Goal: Task Accomplishment & Management: Use online tool/utility

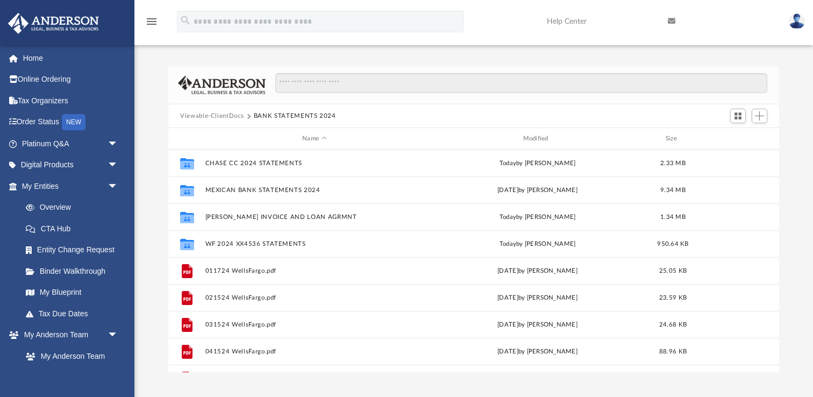
scroll to position [244, 610]
click at [760, 116] on span "Add" at bounding box center [759, 115] width 9 height 9
click at [742, 152] on li "New Folder" at bounding box center [744, 153] width 34 height 11
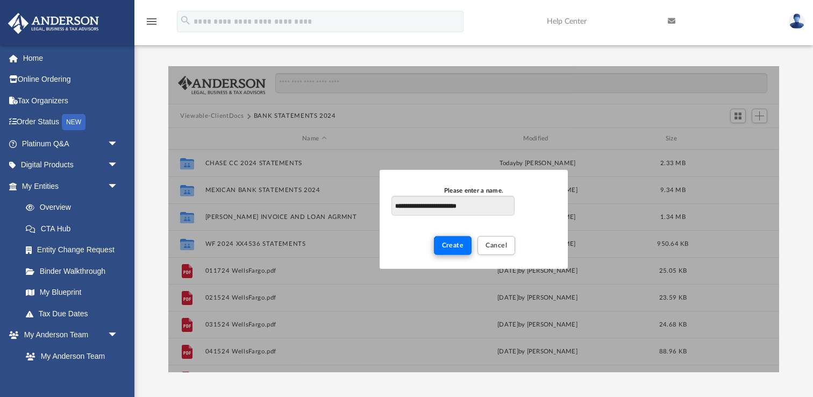
type input "**********"
click at [445, 247] on span "Create" at bounding box center [453, 245] width 22 height 6
click at [454, 245] on span "Create" at bounding box center [453, 245] width 22 height 6
click at [493, 242] on span "Cancel" at bounding box center [495, 245] width 21 height 6
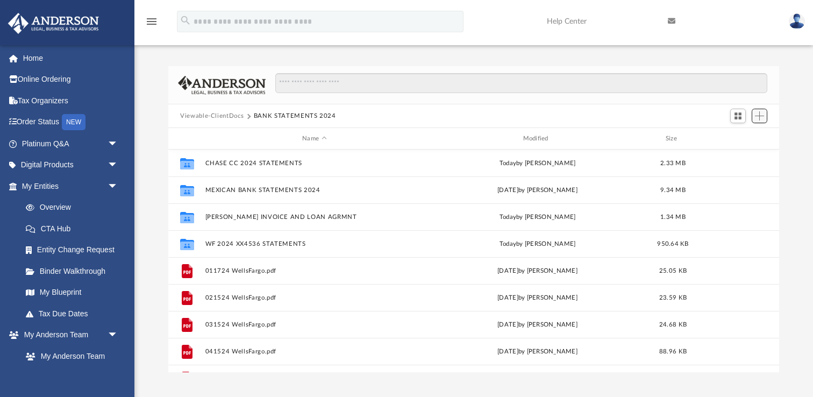
click at [761, 116] on span "Add" at bounding box center [759, 115] width 9 height 9
click at [737, 154] on li "New Folder" at bounding box center [744, 153] width 34 height 11
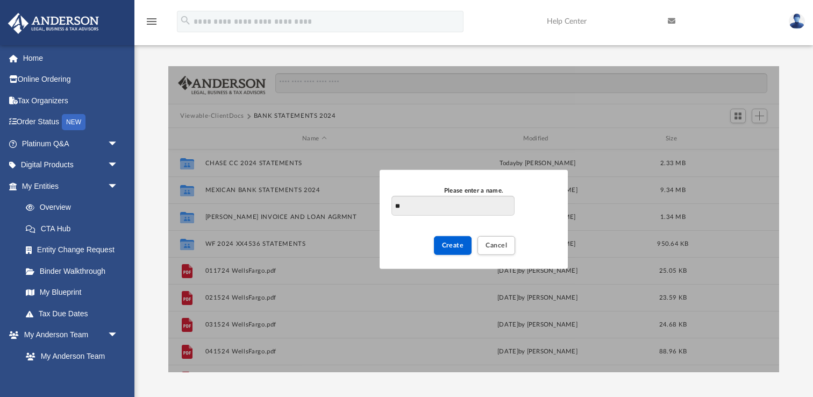
type input "*"
type input "**********"
click at [455, 242] on span "Create" at bounding box center [453, 245] width 22 height 6
click at [494, 247] on span "Cancel" at bounding box center [495, 245] width 21 height 6
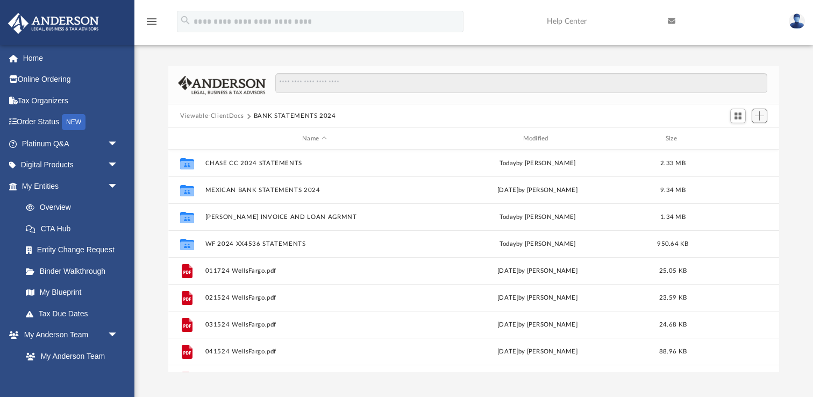
click at [761, 111] on span "Add" at bounding box center [759, 115] width 9 height 9
click at [739, 155] on li "New Folder" at bounding box center [744, 153] width 34 height 11
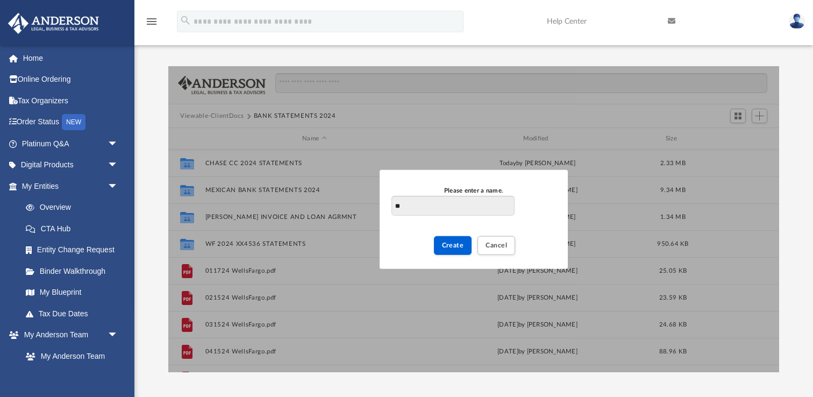
type input "*"
type input "**********"
click at [457, 244] on span "Create" at bounding box center [453, 245] width 22 height 6
click at [447, 246] on span "Create" at bounding box center [453, 245] width 22 height 6
click at [488, 242] on span "Cancel" at bounding box center [495, 245] width 21 height 6
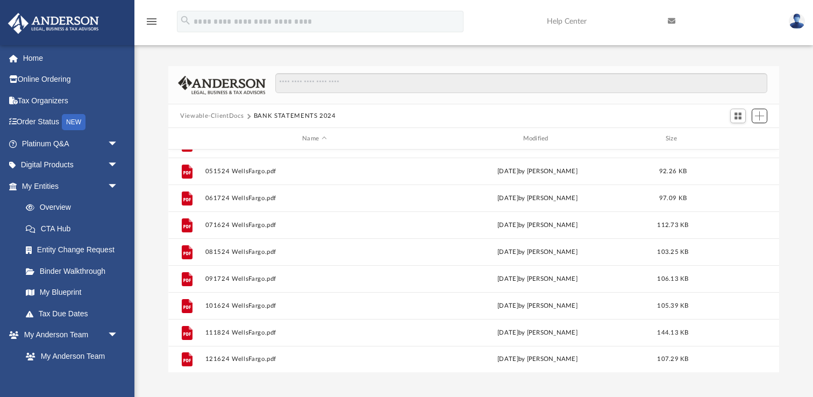
scroll to position [0, 0]
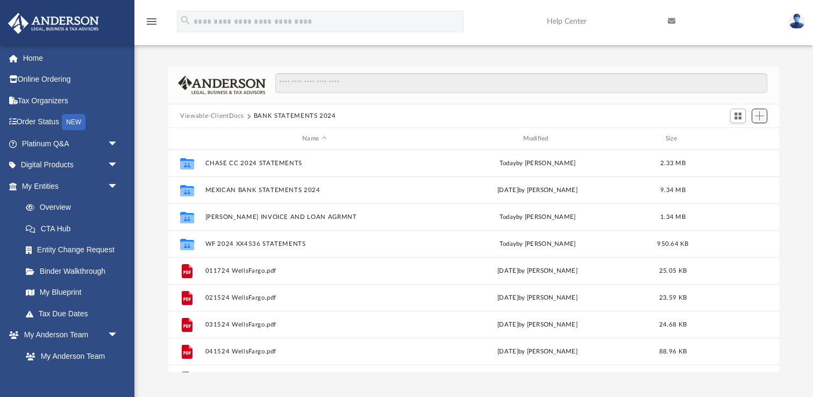
click at [757, 120] on span "Add" at bounding box center [759, 115] width 9 height 9
click at [736, 153] on li "New Folder" at bounding box center [744, 153] width 34 height 11
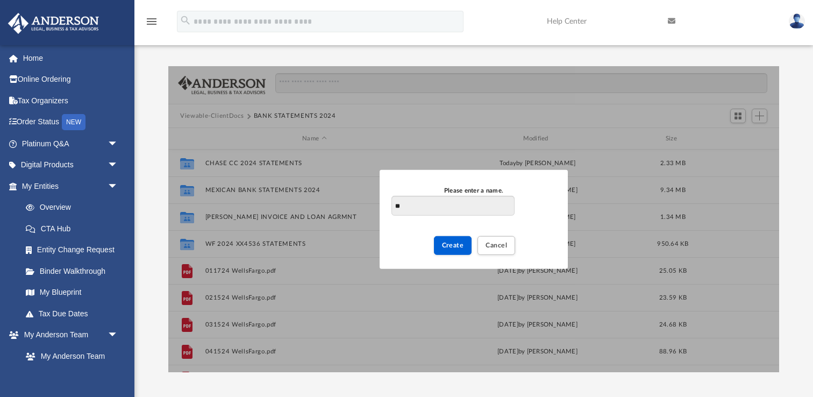
type input "*"
type input "**********"
click at [450, 242] on span "Create" at bounding box center [453, 245] width 22 height 6
click at [451, 244] on span "Create" at bounding box center [453, 245] width 22 height 6
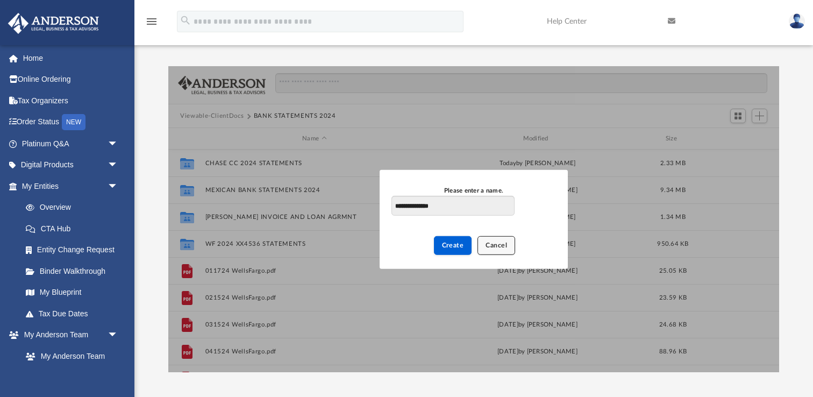
click at [499, 243] on span "Cancel" at bounding box center [495, 245] width 21 height 6
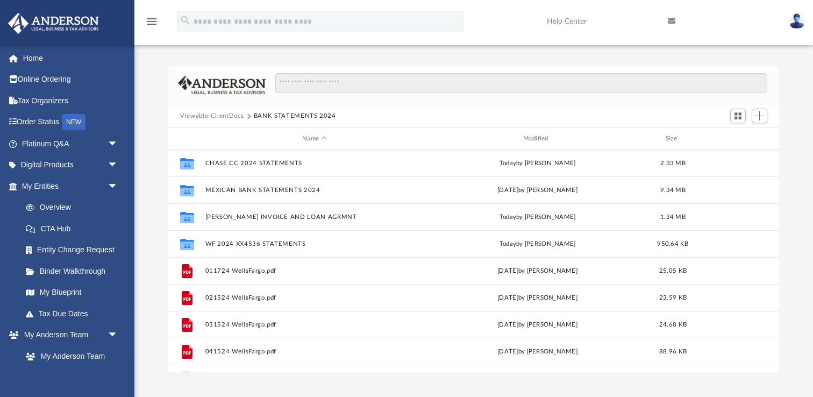
click at [287, 116] on button "BANK STATEMENTS 2024" at bounding box center [295, 116] width 82 height 10
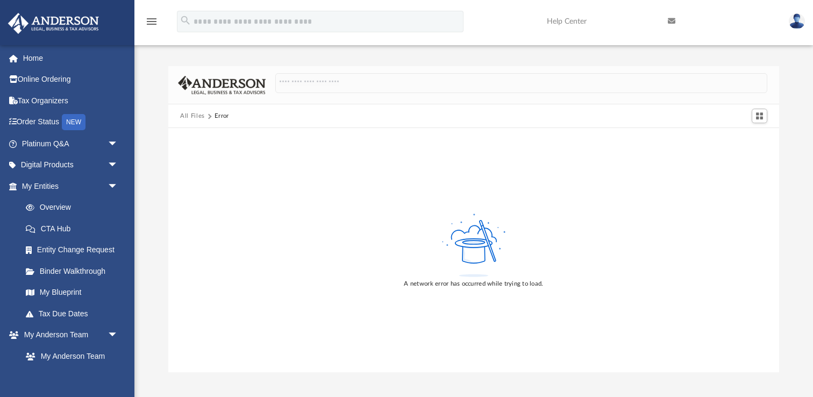
click at [196, 116] on button "All Files" at bounding box center [192, 116] width 25 height 10
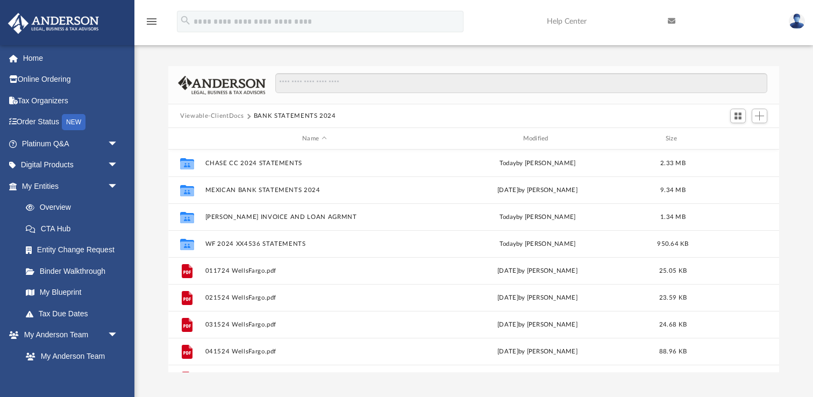
scroll to position [244, 610]
click at [272, 114] on button "BANK STATEMENTS 2024" at bounding box center [295, 116] width 82 height 10
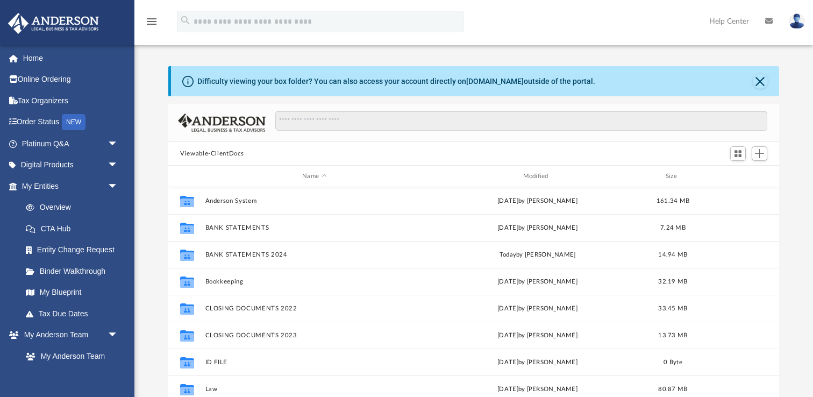
scroll to position [244, 610]
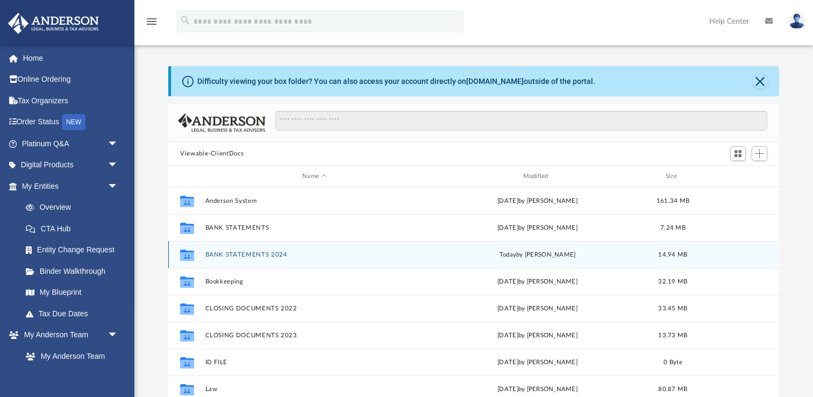
click at [256, 254] on button "BANK STATEMENTS 2024" at bounding box center [314, 254] width 218 height 7
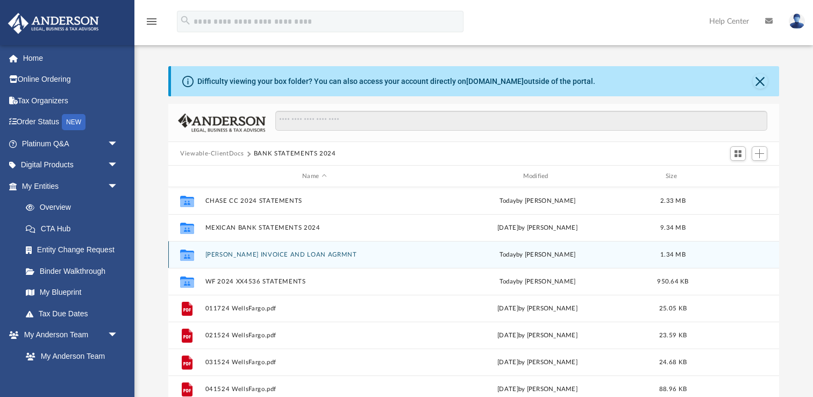
click at [256, 254] on button "[PERSON_NAME] INVOICE AND LOAN AGRMNT" at bounding box center [314, 254] width 218 height 7
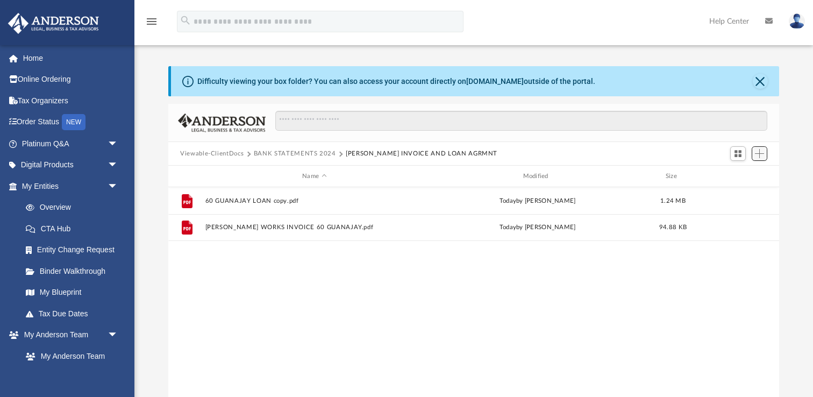
click at [758, 154] on span "Add" at bounding box center [759, 153] width 9 height 9
click at [296, 152] on button "BANK STATEMENTS 2024" at bounding box center [295, 154] width 82 height 10
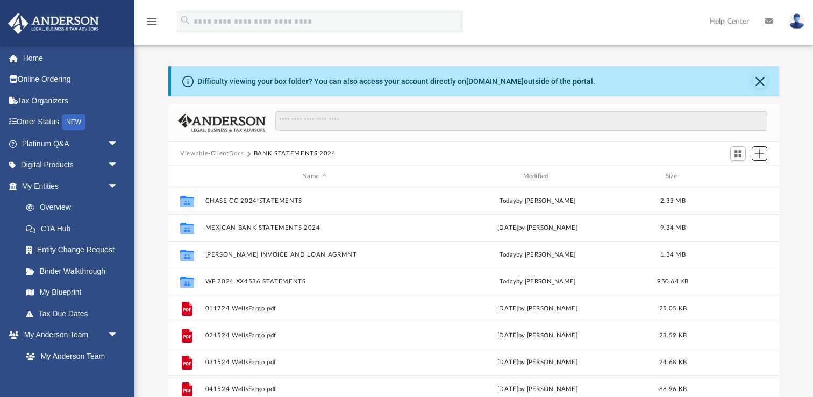
click at [759, 153] on span "Add" at bounding box center [759, 153] width 9 height 9
click at [739, 189] on li "New Folder" at bounding box center [744, 191] width 34 height 11
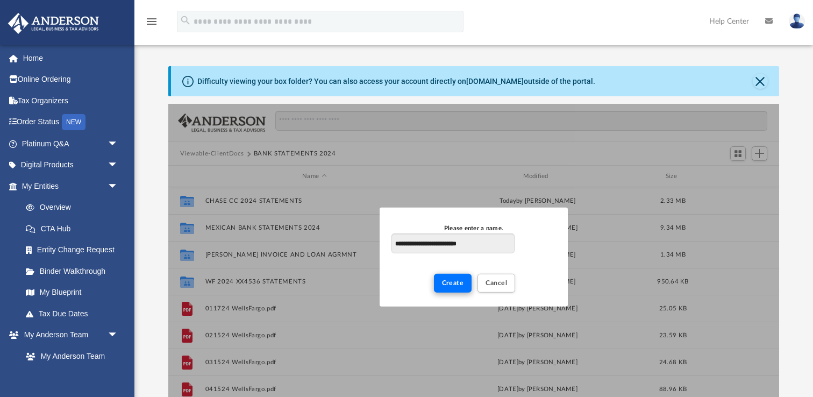
type input "**********"
click at [451, 283] on span "Create" at bounding box center [453, 282] width 22 height 6
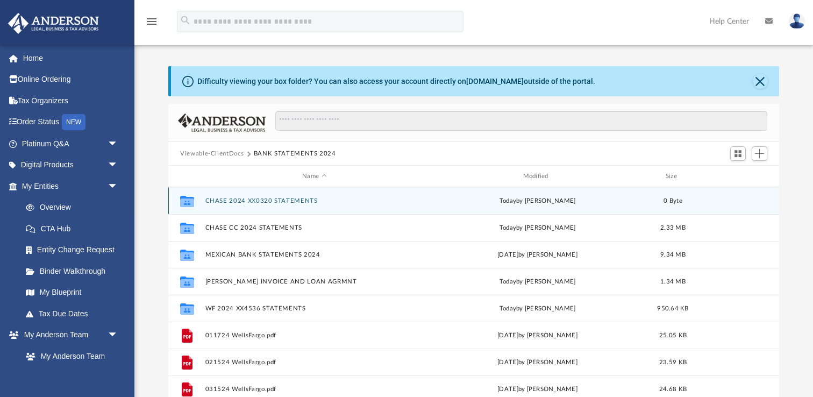
click at [303, 202] on button "CHASE 2024 XX0320 STATEMENTS" at bounding box center [314, 200] width 218 height 7
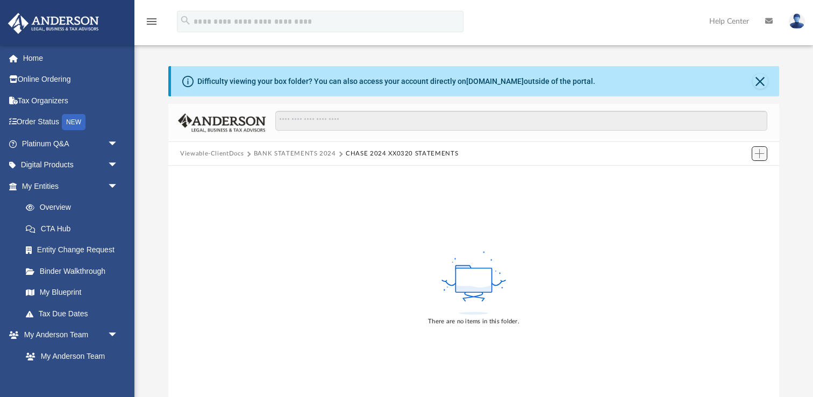
click at [759, 152] on span "Add" at bounding box center [759, 153] width 9 height 9
click at [743, 173] on li "Upload" at bounding box center [744, 174] width 34 height 11
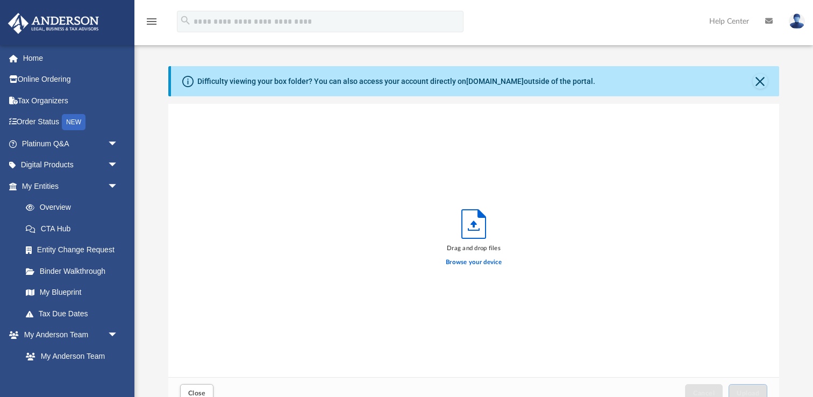
scroll to position [272, 610]
click at [480, 262] on label "Browse your device" at bounding box center [474, 262] width 56 height 10
click at [0, 0] on input "Browse your device" at bounding box center [0, 0] width 0 height 0
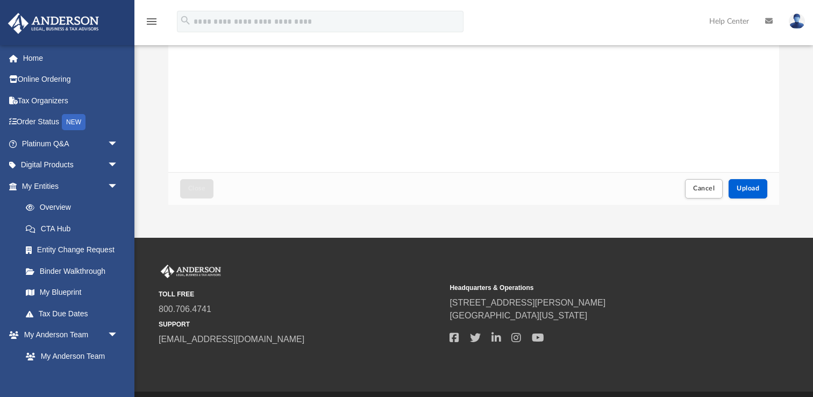
scroll to position [238, 0]
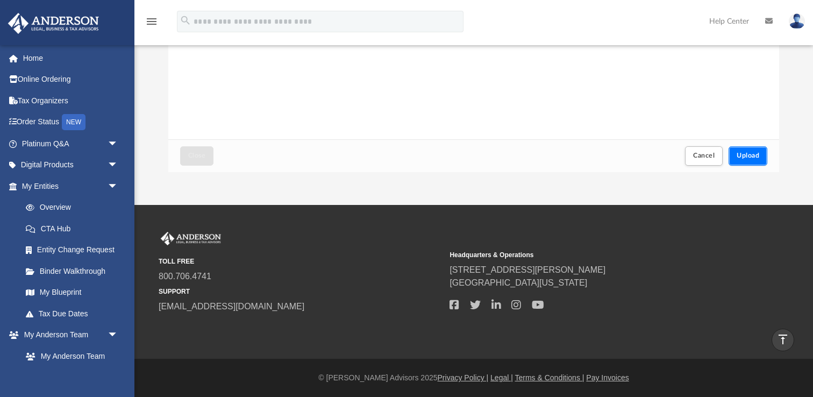
click at [738, 156] on span "Upload" at bounding box center [747, 155] width 23 height 6
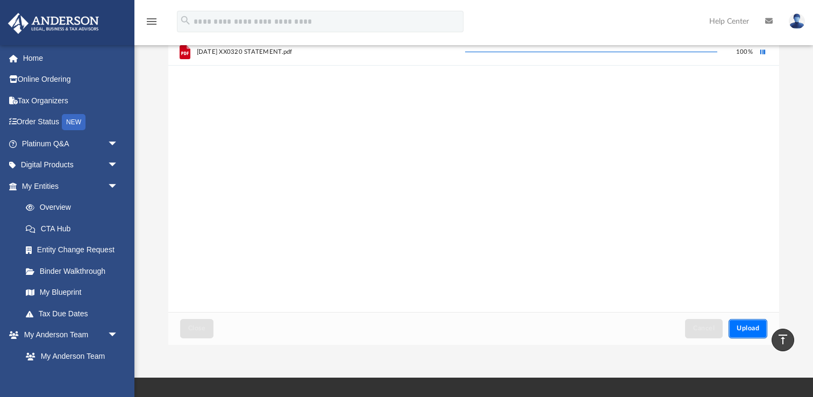
scroll to position [64, 0]
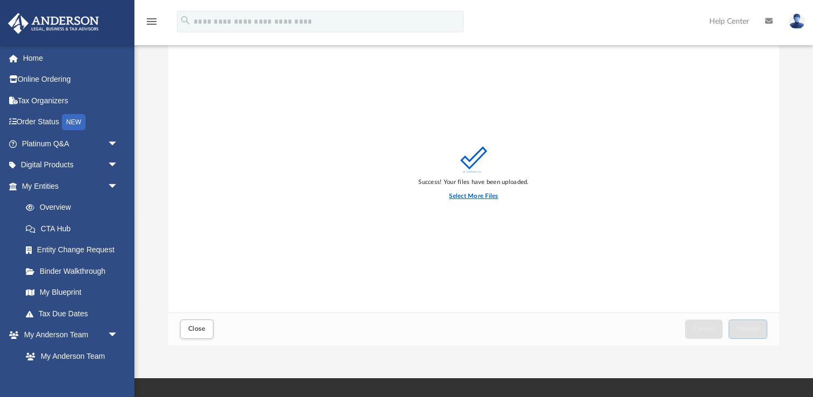
click at [466, 195] on label "Select More Files" at bounding box center [473, 196] width 49 height 10
click at [0, 0] on input "Select More Files" at bounding box center [0, 0] width 0 height 0
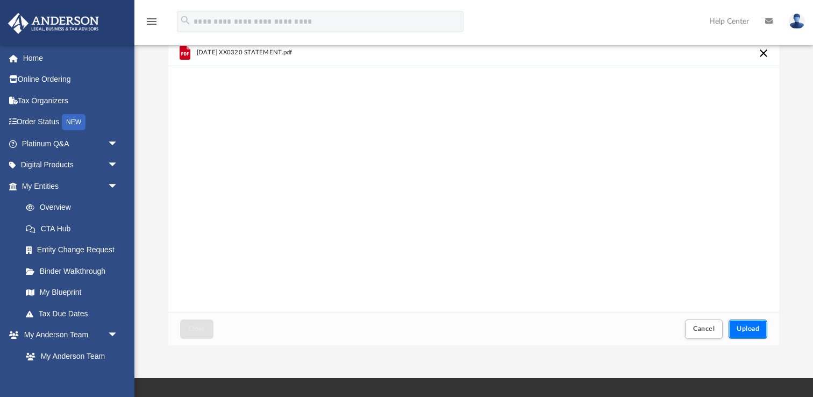
click at [741, 325] on span "Upload" at bounding box center [747, 328] width 23 height 6
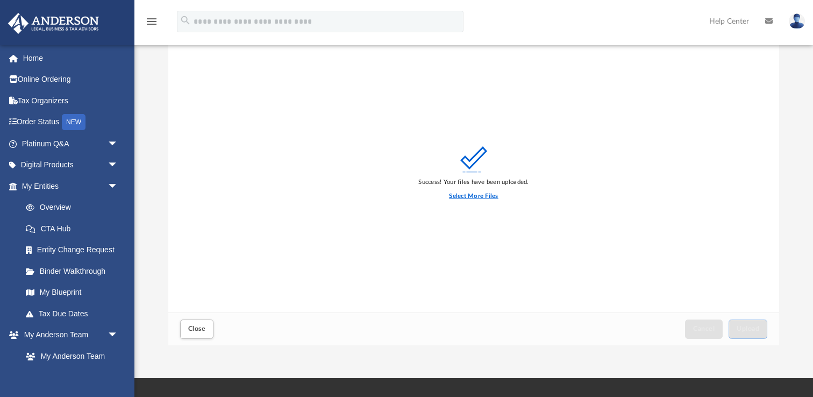
click at [471, 192] on label "Select More Files" at bounding box center [473, 196] width 49 height 10
click at [0, 0] on input "Select More Files" at bounding box center [0, 0] width 0 height 0
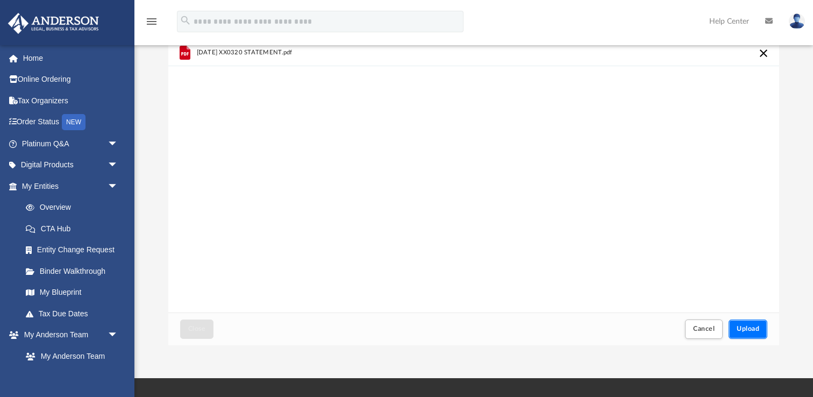
click at [749, 325] on span "Upload" at bounding box center [747, 328] width 23 height 6
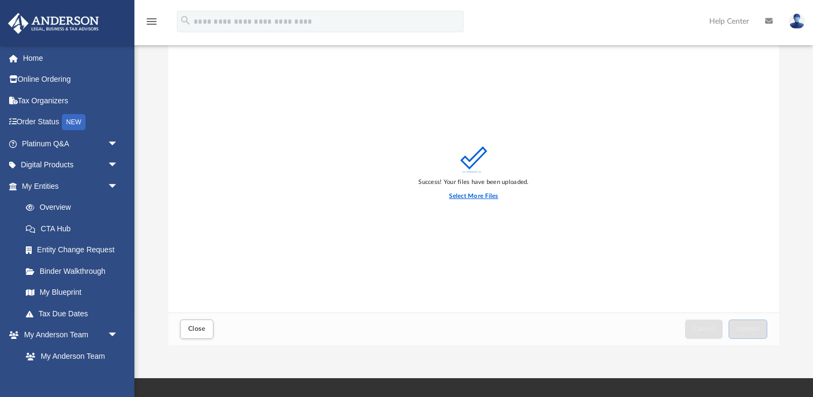
click at [471, 196] on label "Select More Files" at bounding box center [473, 196] width 49 height 10
click at [0, 0] on input "Select More Files" at bounding box center [0, 0] width 0 height 0
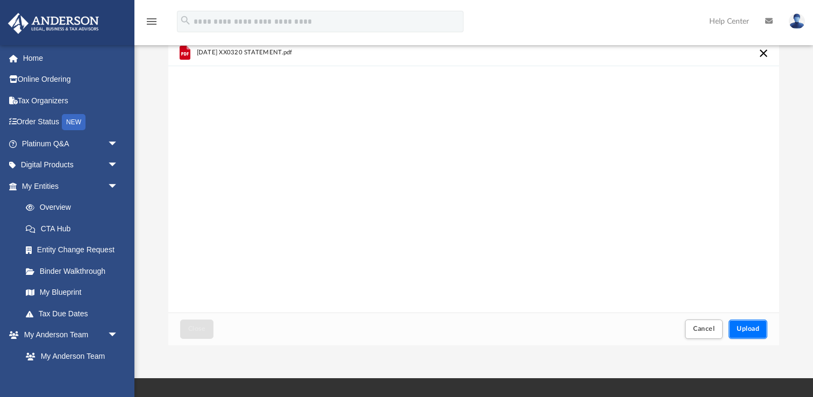
click at [758, 325] on span "Upload" at bounding box center [747, 328] width 23 height 6
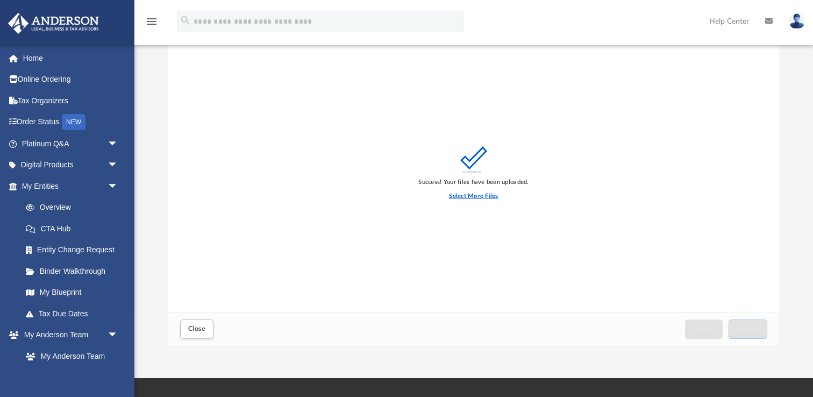
click at [470, 192] on label "Select More Files" at bounding box center [473, 196] width 49 height 10
click at [0, 0] on input "Select More Files" at bounding box center [0, 0] width 0 height 0
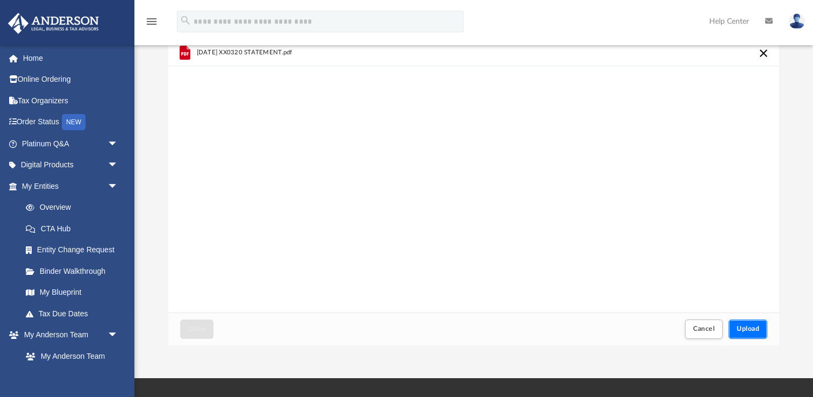
click at [757, 330] on span "Upload" at bounding box center [747, 328] width 23 height 6
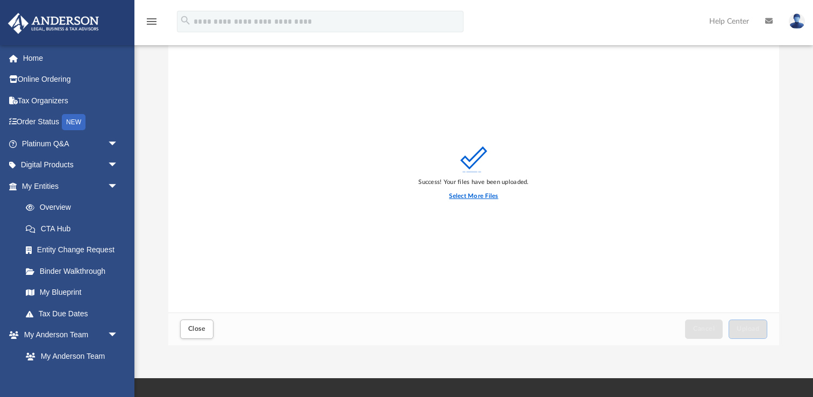
click at [482, 193] on label "Select More Files" at bounding box center [473, 196] width 49 height 10
click at [0, 0] on input "Select More Files" at bounding box center [0, 0] width 0 height 0
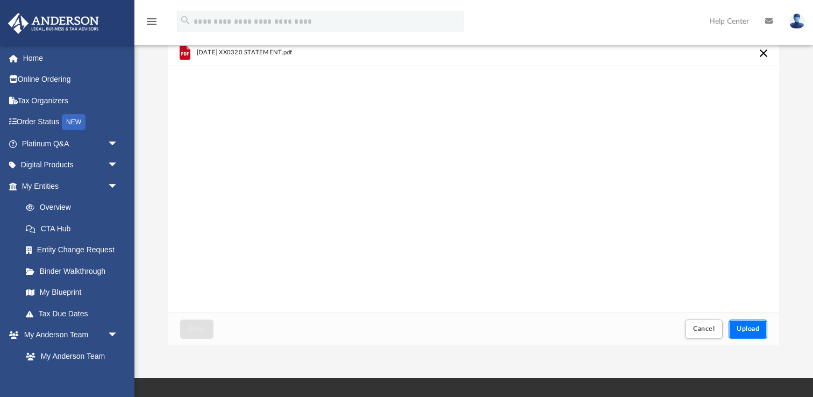
click at [750, 327] on span "Upload" at bounding box center [747, 328] width 23 height 6
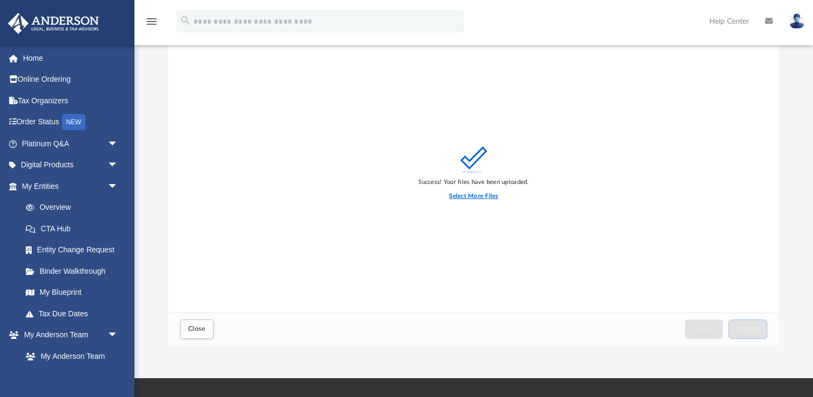
click at [480, 195] on label "Select More Files" at bounding box center [473, 196] width 49 height 10
click at [0, 0] on input "Select More Files" at bounding box center [0, 0] width 0 height 0
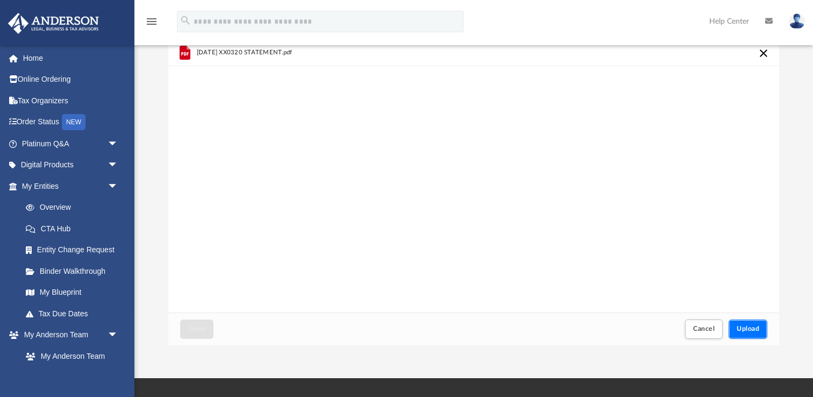
click at [752, 330] on span "Upload" at bounding box center [747, 328] width 23 height 6
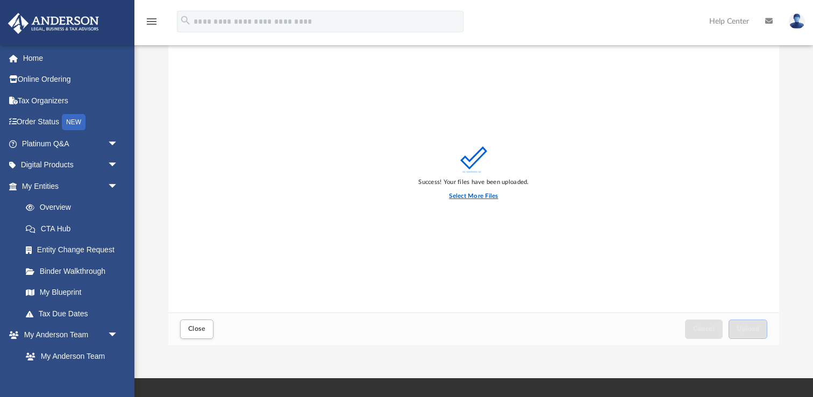
click at [473, 195] on label "Select More Files" at bounding box center [473, 196] width 49 height 10
click at [0, 0] on input "Select More Files" at bounding box center [0, 0] width 0 height 0
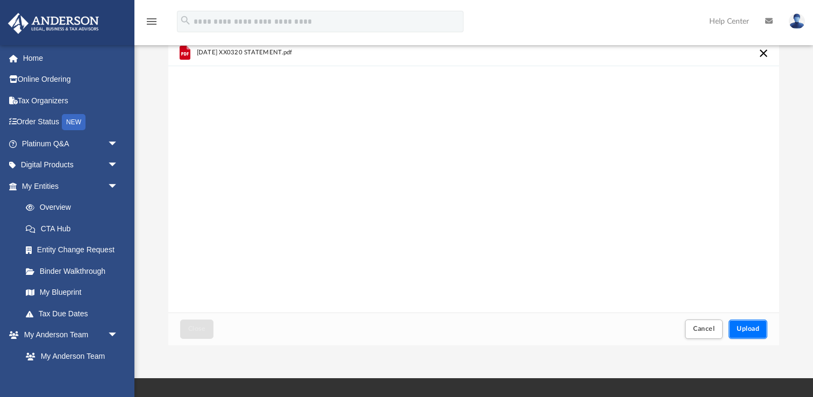
click at [756, 327] on span "Upload" at bounding box center [747, 328] width 23 height 6
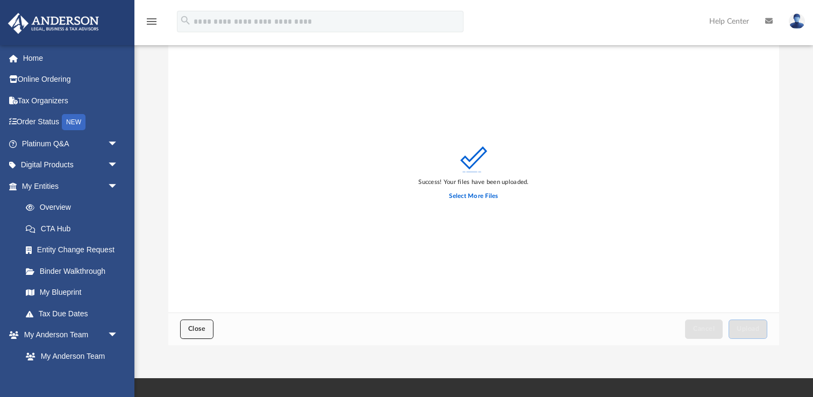
click at [192, 331] on span "Close" at bounding box center [196, 328] width 17 height 6
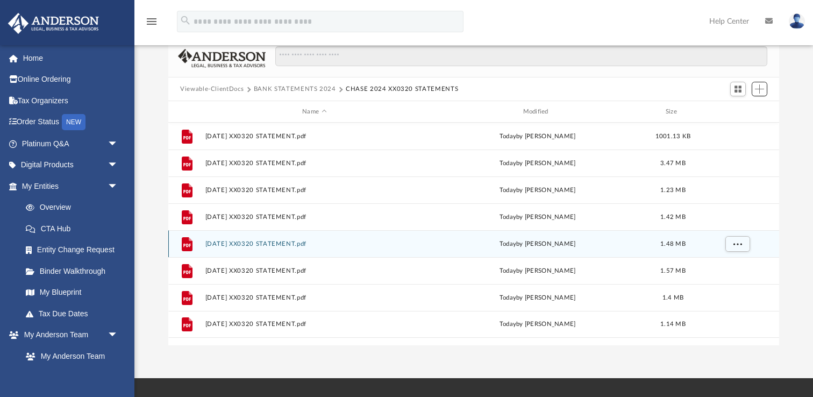
scroll to position [0, 0]
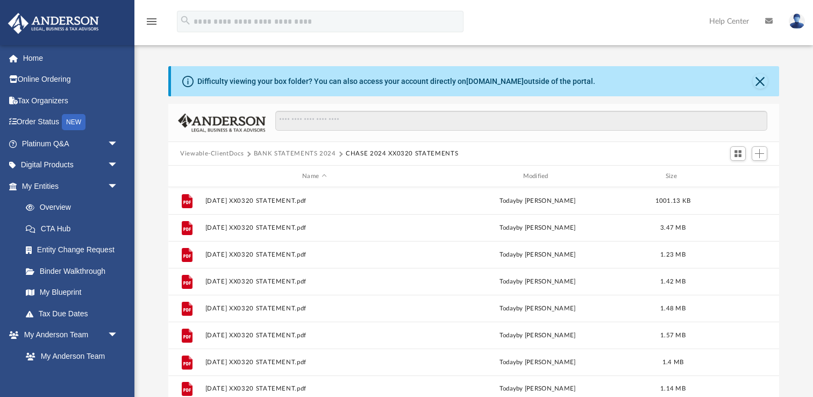
click at [301, 152] on button "BANK STATEMENTS 2024" at bounding box center [295, 154] width 82 height 10
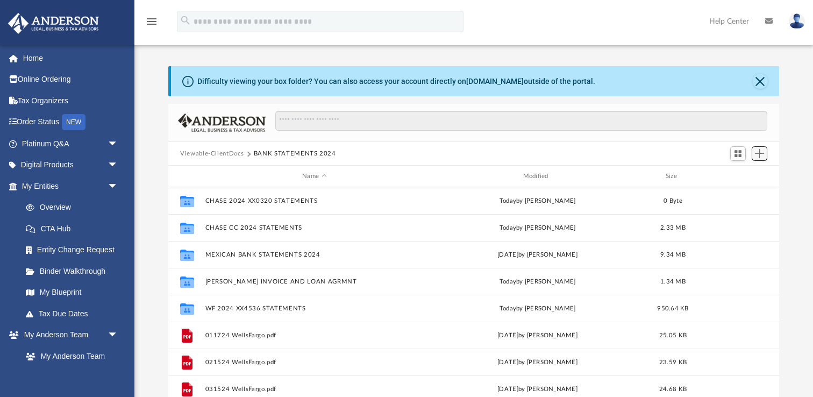
click at [758, 150] on span "Add" at bounding box center [759, 153] width 9 height 9
click at [738, 192] on li "New Folder" at bounding box center [744, 191] width 34 height 11
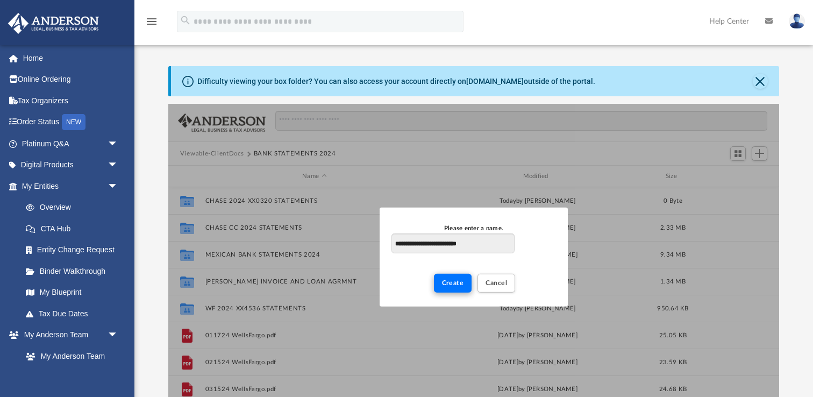
type input "**********"
click at [441, 283] on button "Create" at bounding box center [453, 283] width 38 height 19
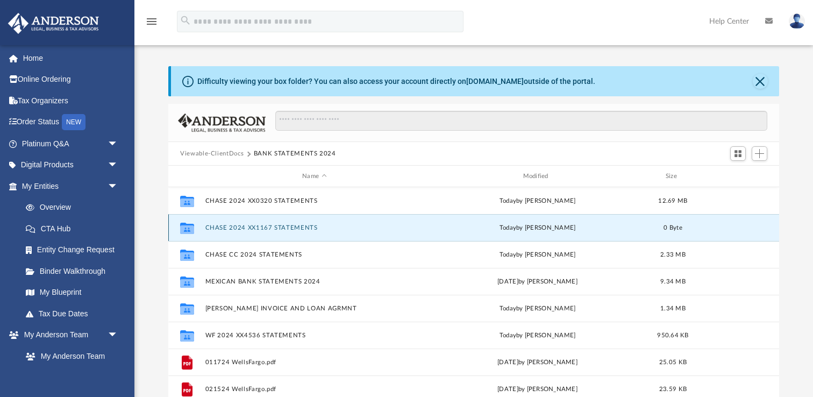
click at [270, 228] on button "CHASE 2024 XX1167 STATEMENTS" at bounding box center [314, 227] width 218 height 7
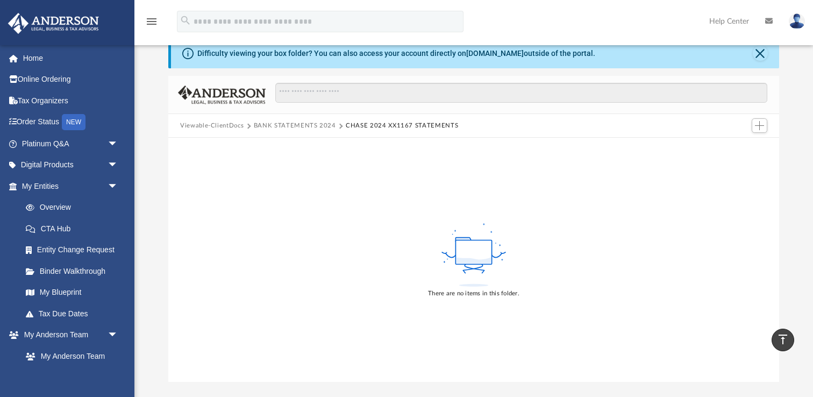
scroll to position [8, 0]
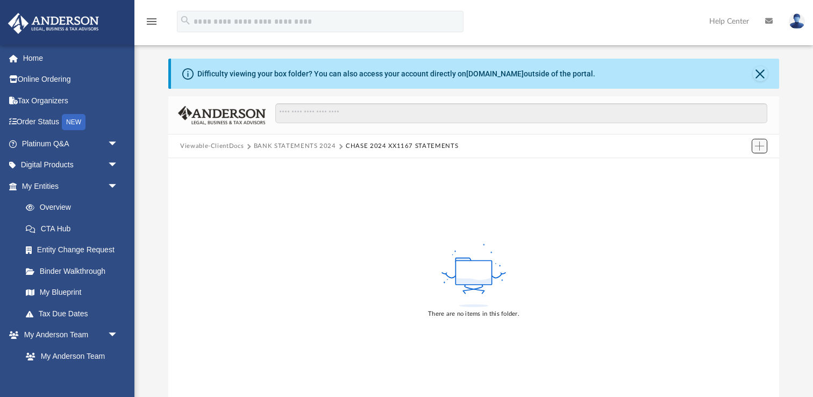
click at [757, 145] on span "Add" at bounding box center [759, 145] width 9 height 9
click at [736, 164] on li "Upload" at bounding box center [744, 166] width 34 height 11
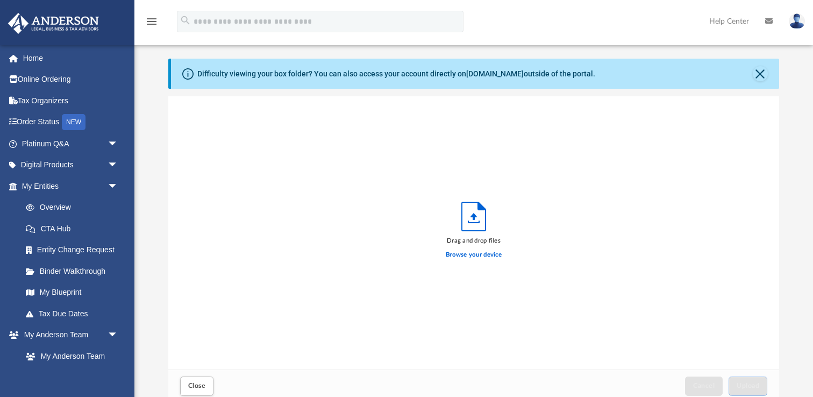
scroll to position [272, 610]
click at [479, 255] on label "Browse your device" at bounding box center [474, 255] width 56 height 10
click at [0, 0] on input "Browse your device" at bounding box center [0, 0] width 0 height 0
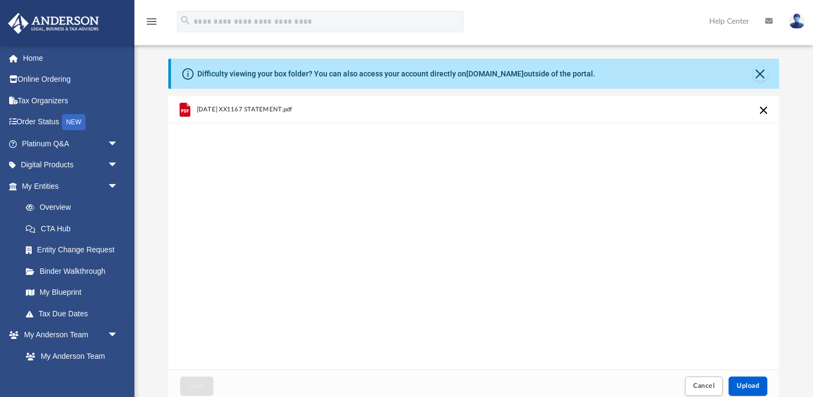
click at [707, 183] on div "[DATE] XX1167 STATEMENT.pdf" at bounding box center [473, 232] width 610 height 273
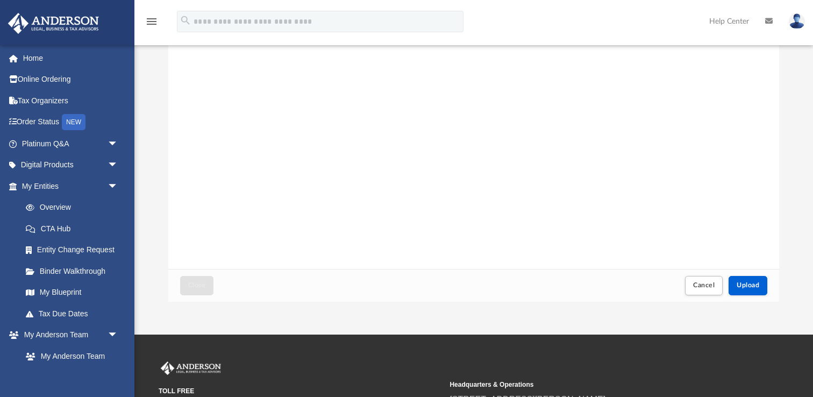
scroll to position [129, 0]
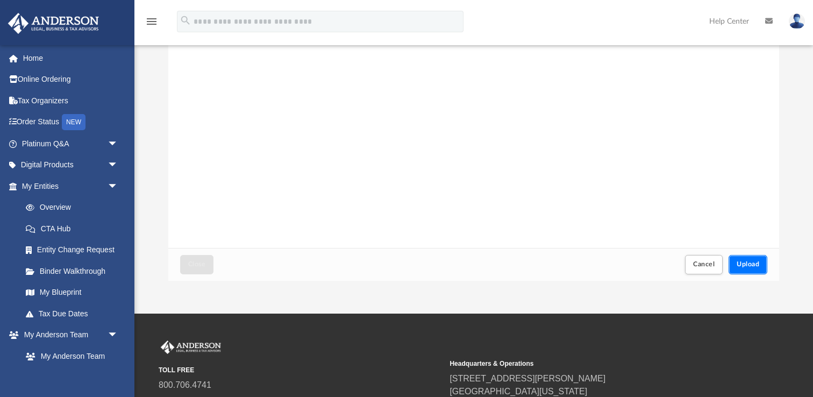
click at [743, 262] on span "Upload" at bounding box center [747, 264] width 23 height 6
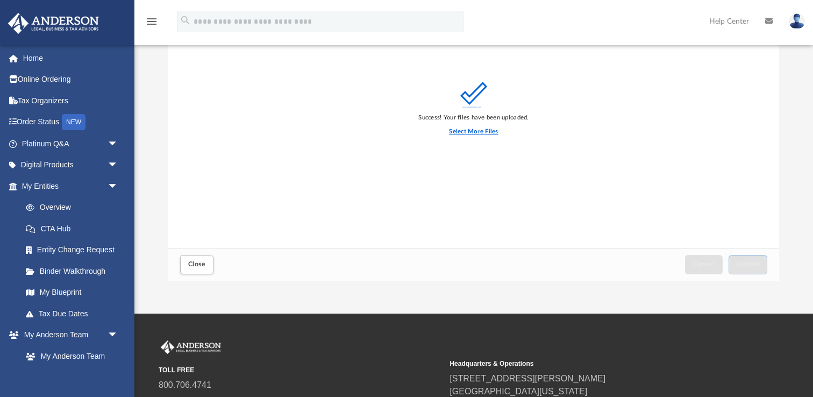
click at [484, 131] on label "Select More Files" at bounding box center [473, 132] width 49 height 10
click at [0, 0] on input "Select More Files" at bounding box center [0, 0] width 0 height 0
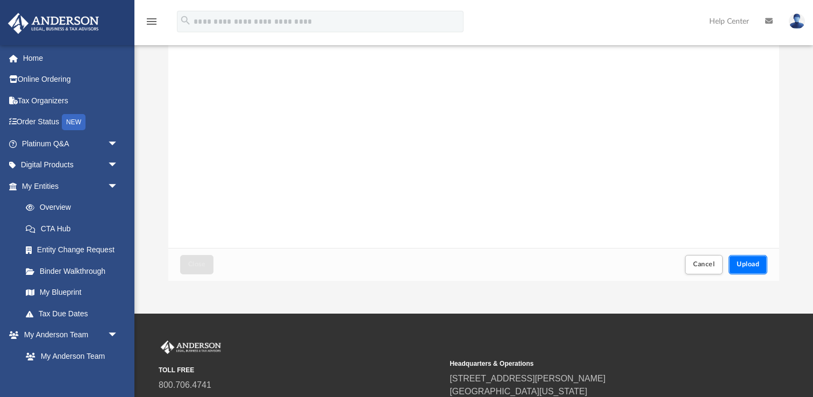
click at [751, 265] on span "Upload" at bounding box center [747, 264] width 23 height 6
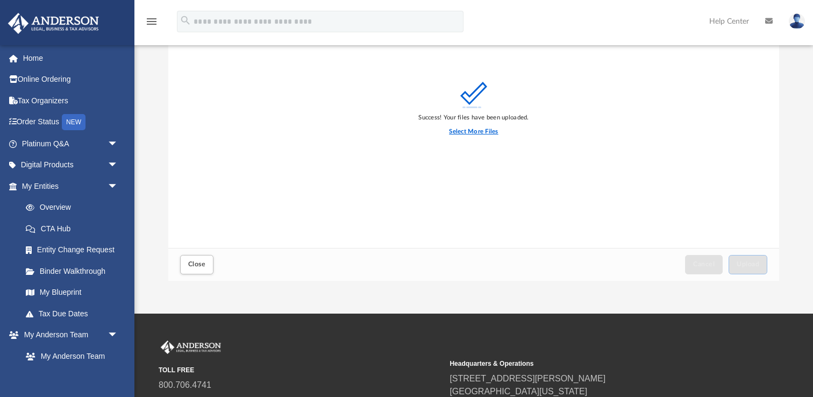
click at [473, 130] on label "Select More Files" at bounding box center [473, 132] width 49 height 10
click at [0, 0] on input "Select More Files" at bounding box center [0, 0] width 0 height 0
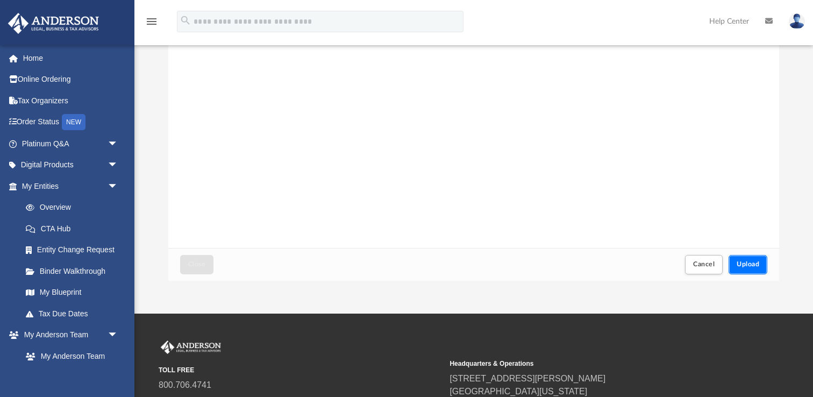
click at [751, 266] on span "Upload" at bounding box center [747, 264] width 23 height 6
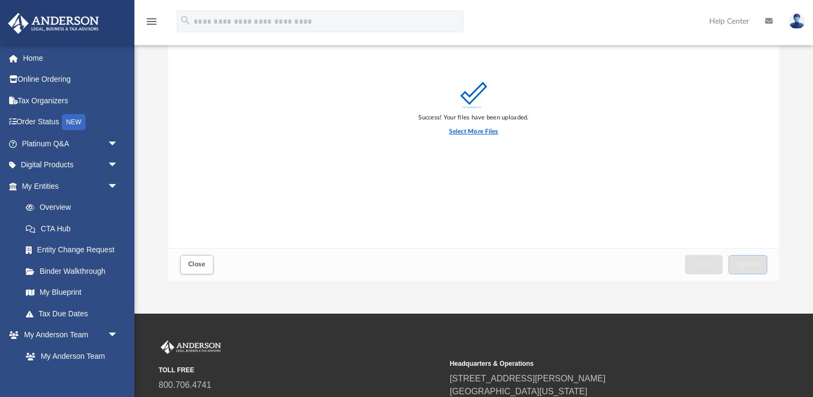
click at [479, 129] on label "Select More Files" at bounding box center [473, 132] width 49 height 10
click at [0, 0] on input "Select More Files" at bounding box center [0, 0] width 0 height 0
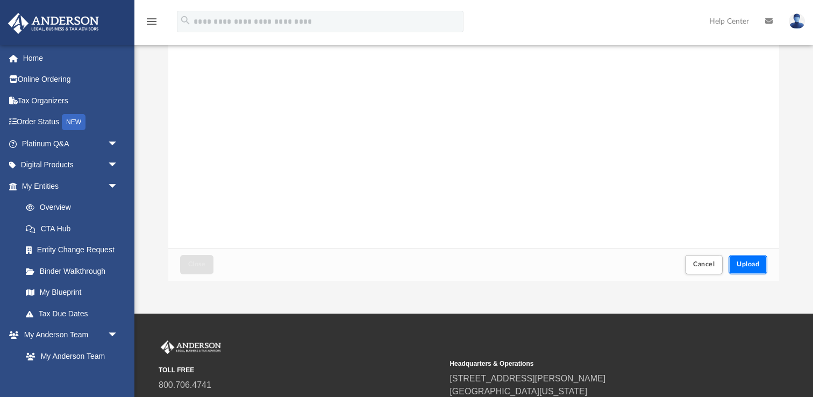
click at [749, 263] on span "Upload" at bounding box center [747, 264] width 23 height 6
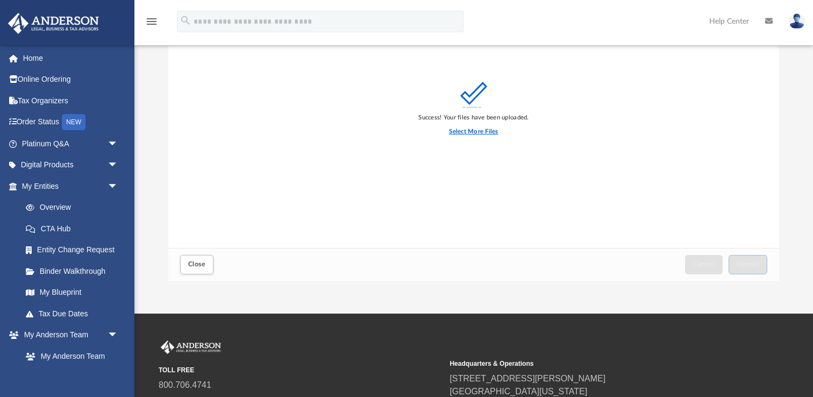
click at [477, 130] on label "Select More Files" at bounding box center [473, 132] width 49 height 10
click at [0, 0] on input "Select More Files" at bounding box center [0, 0] width 0 height 0
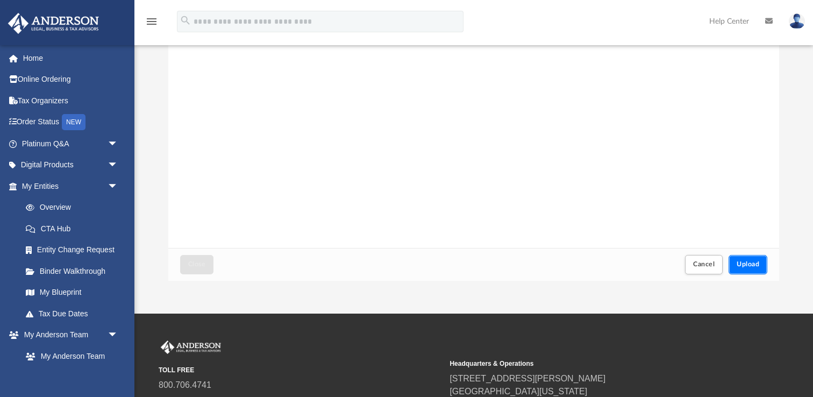
click at [755, 264] on span "Upload" at bounding box center [747, 264] width 23 height 6
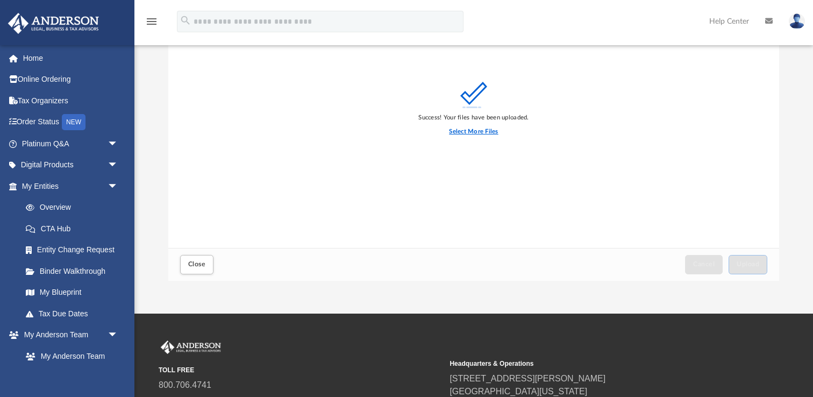
click at [464, 133] on label "Select More Files" at bounding box center [473, 132] width 49 height 10
click at [0, 0] on input "Select More Files" at bounding box center [0, 0] width 0 height 0
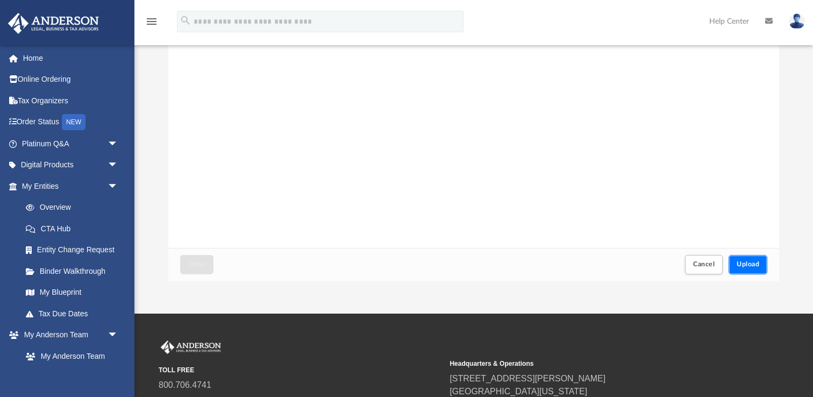
click at [756, 265] on span "Upload" at bounding box center [747, 264] width 23 height 6
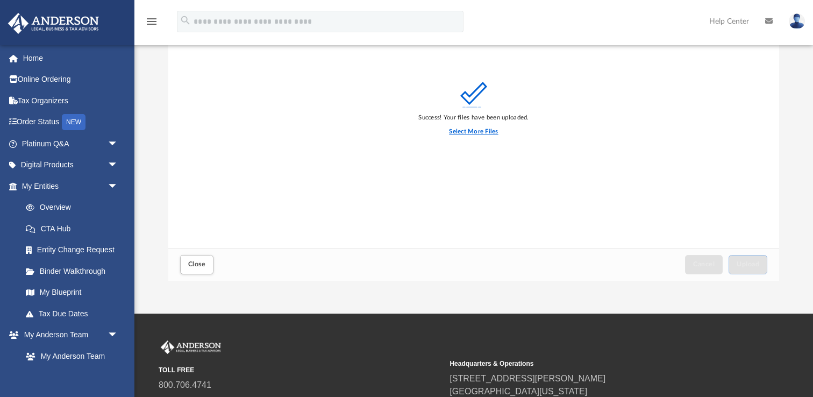
click at [465, 130] on label "Select More Files" at bounding box center [473, 132] width 49 height 10
click at [0, 0] on input "Select More Files" at bounding box center [0, 0] width 0 height 0
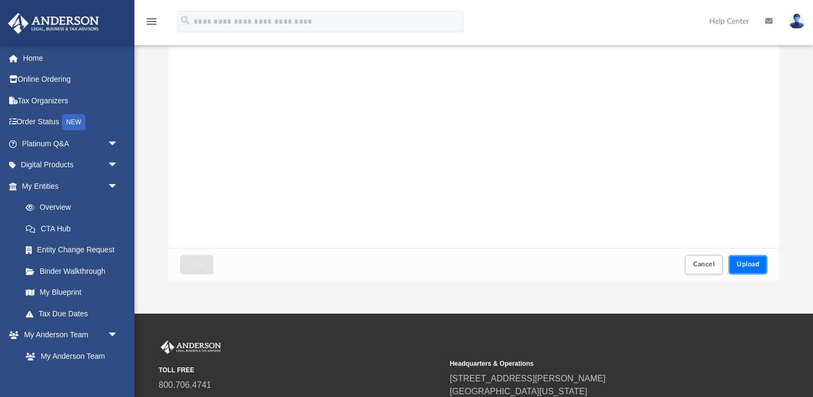
click at [748, 265] on span "Upload" at bounding box center [747, 264] width 23 height 6
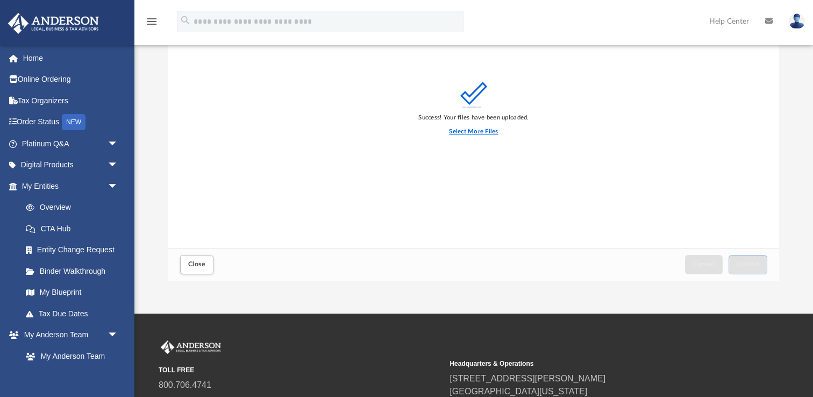
click at [484, 130] on label "Select More Files" at bounding box center [473, 132] width 49 height 10
click at [0, 0] on input "Select More Files" at bounding box center [0, 0] width 0 height 0
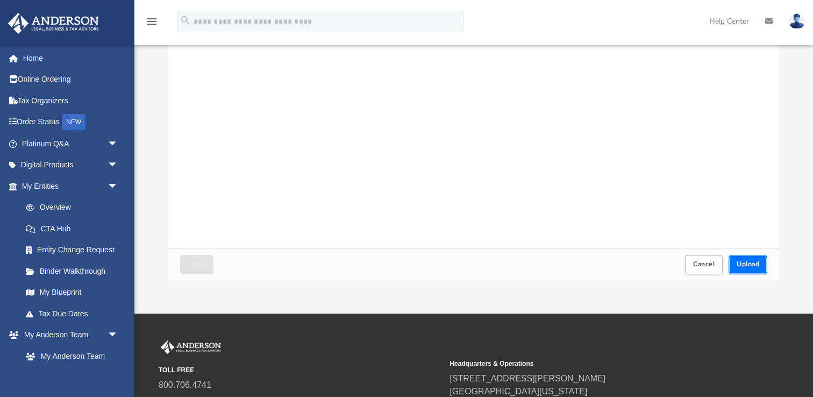
click at [751, 261] on span "Upload" at bounding box center [747, 264] width 23 height 6
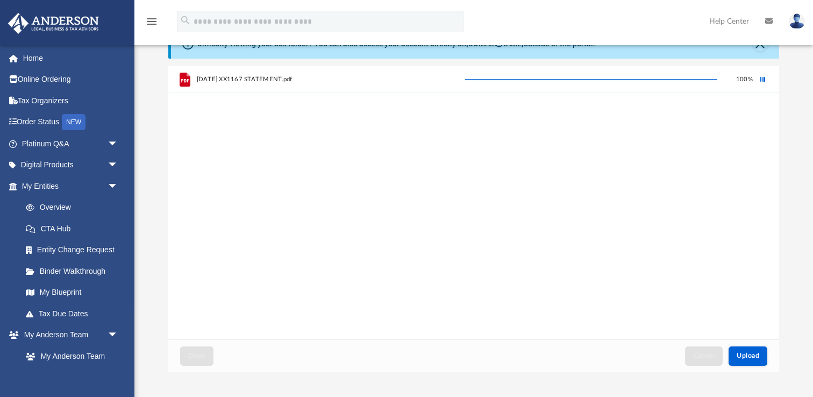
scroll to position [0, 0]
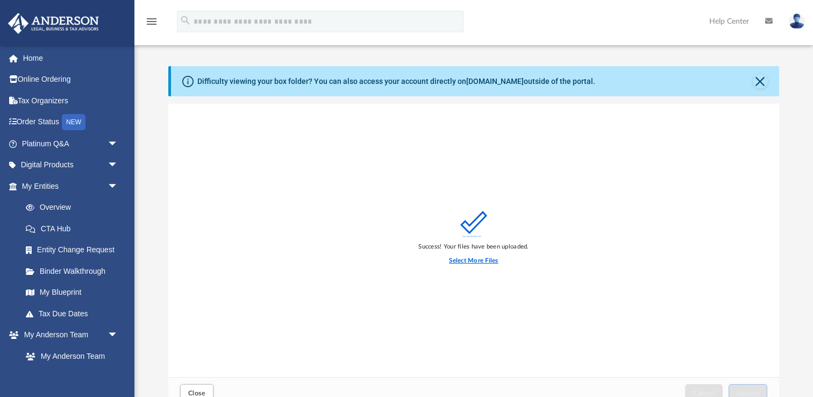
click at [476, 260] on label "Select More Files" at bounding box center [473, 261] width 49 height 10
click at [0, 0] on input "Select More Files" at bounding box center [0, 0] width 0 height 0
click at [760, 81] on button "Close" at bounding box center [759, 81] width 15 height 15
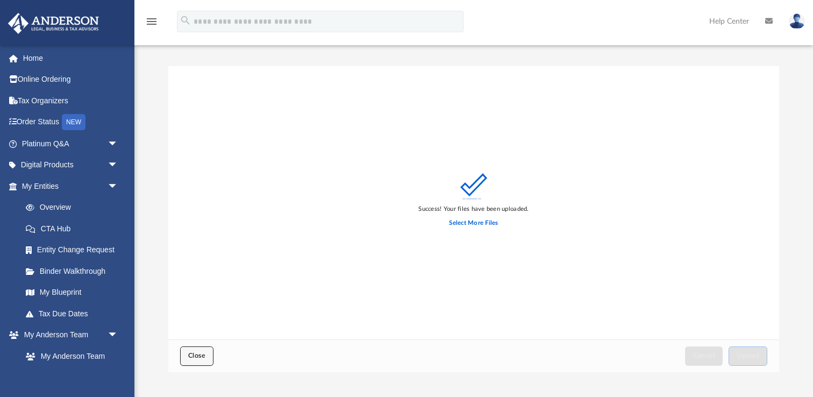
click at [186, 357] on button "Close" at bounding box center [196, 355] width 33 height 19
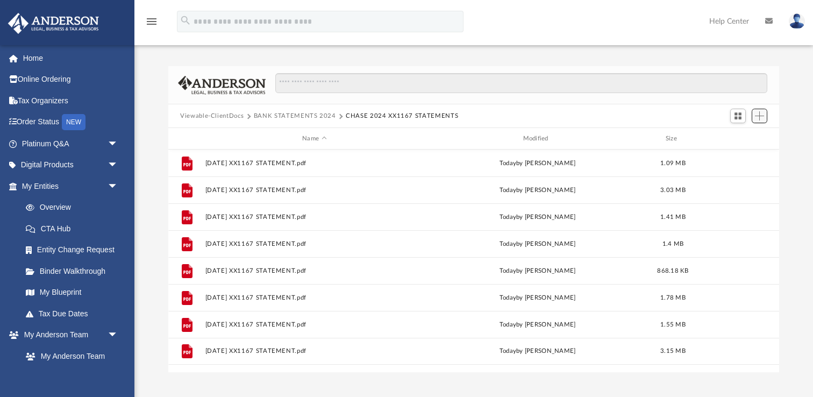
click at [762, 115] on span "Add" at bounding box center [759, 115] width 9 height 9
click at [736, 135] on li "Upload" at bounding box center [744, 136] width 34 height 11
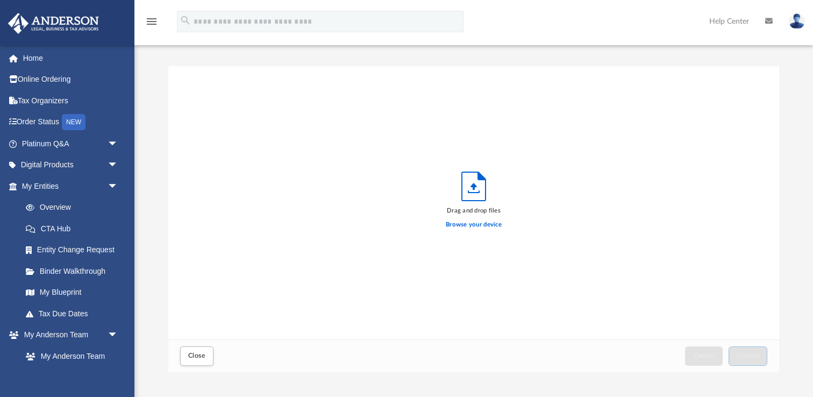
scroll to position [272, 610]
click at [462, 225] on label "Browse your device" at bounding box center [474, 225] width 56 height 10
click at [0, 0] on input "Browse your device" at bounding box center [0, 0] width 0 height 0
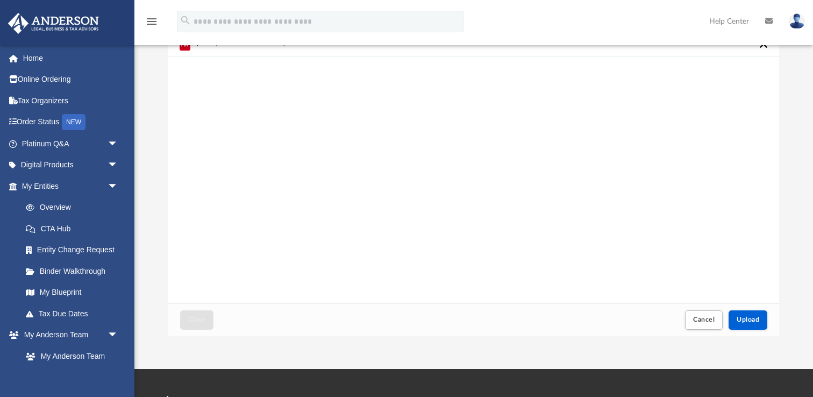
scroll to position [33, 0]
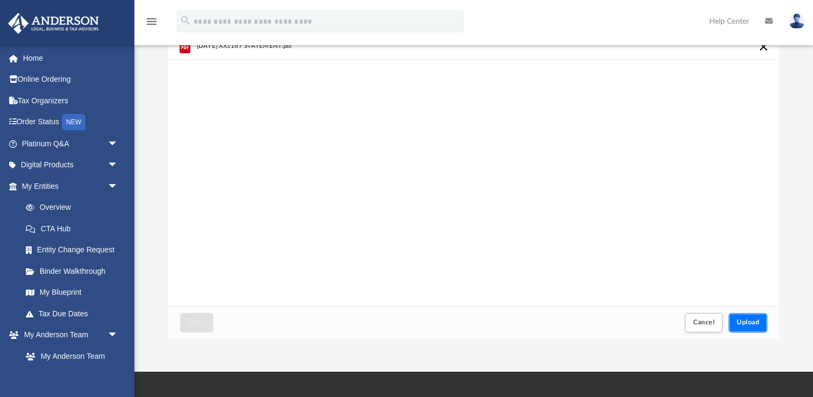
click at [749, 319] on span "Upload" at bounding box center [747, 322] width 23 height 6
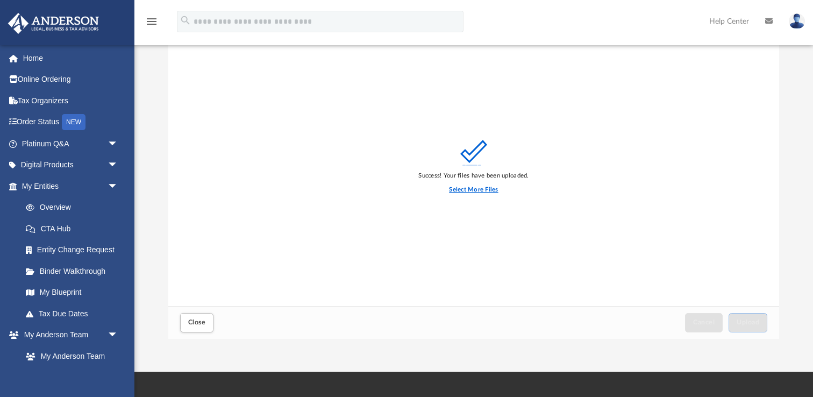
click at [471, 186] on label "Select More Files" at bounding box center [473, 190] width 49 height 10
click at [0, 0] on input "Select More Files" at bounding box center [0, 0] width 0 height 0
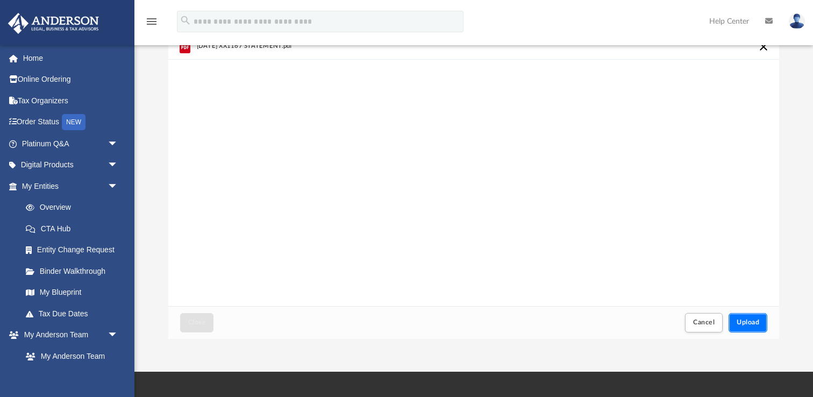
click at [748, 321] on span "Upload" at bounding box center [747, 322] width 23 height 6
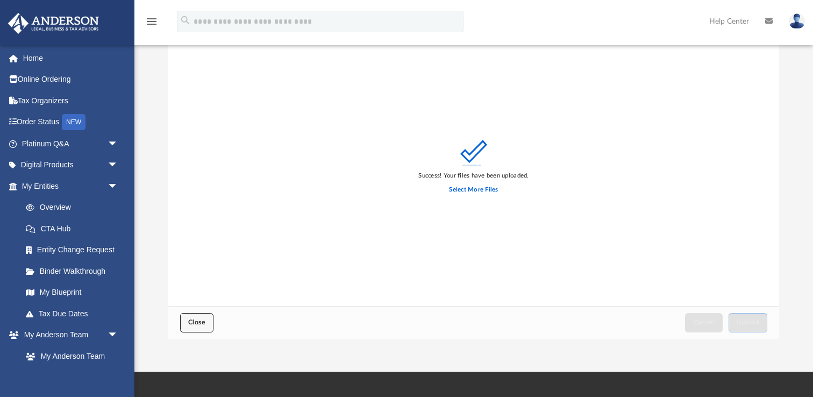
click at [198, 319] on span "Close" at bounding box center [196, 322] width 17 height 6
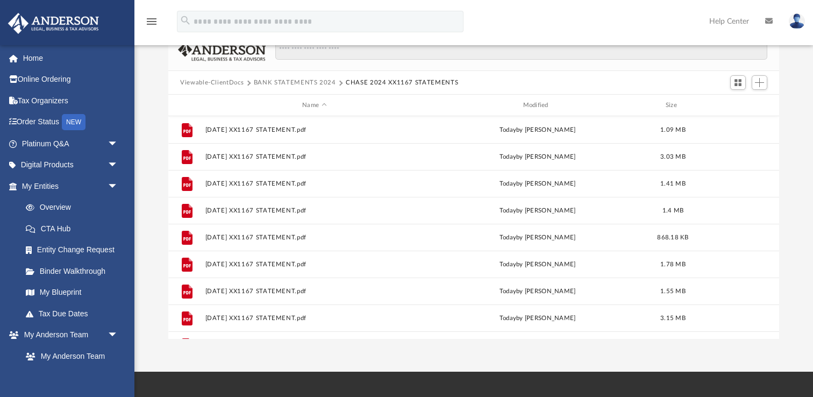
click at [312, 83] on button "BANK STATEMENTS 2024" at bounding box center [295, 83] width 82 height 10
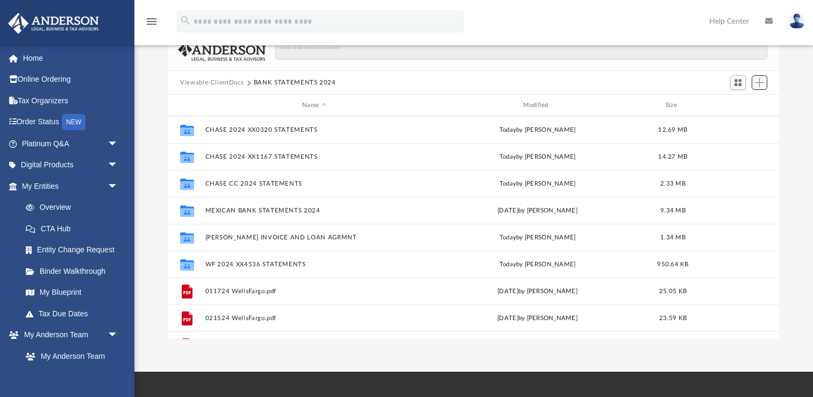
click at [759, 82] on span "Add" at bounding box center [759, 82] width 9 height 9
click at [735, 123] on li "New Folder" at bounding box center [744, 120] width 34 height 11
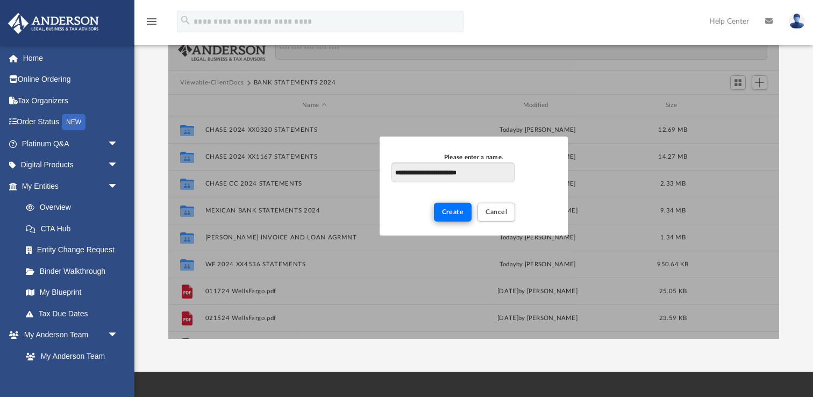
type input "**********"
click at [444, 212] on span "Create" at bounding box center [453, 212] width 22 height 6
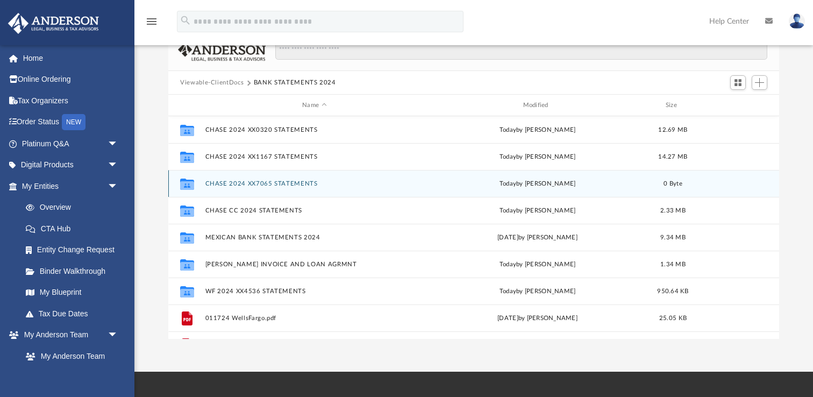
click at [288, 182] on button "CHASE 2024 XX7065 STATEMENTS" at bounding box center [314, 183] width 218 height 7
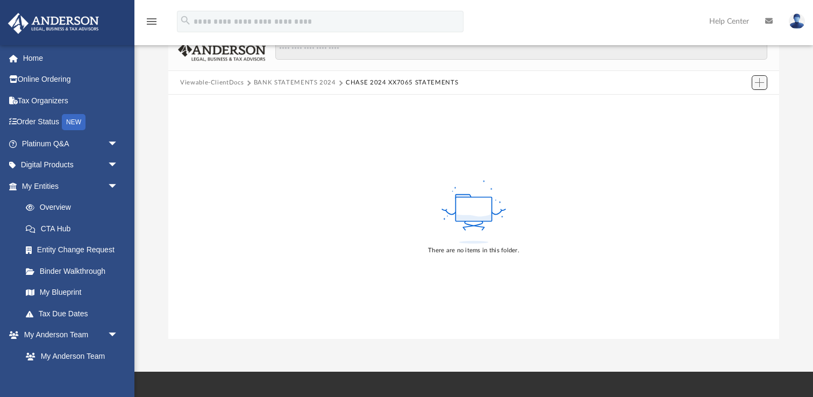
click at [762, 81] on span "Add" at bounding box center [759, 82] width 9 height 9
click at [741, 102] on li "Upload" at bounding box center [744, 103] width 34 height 11
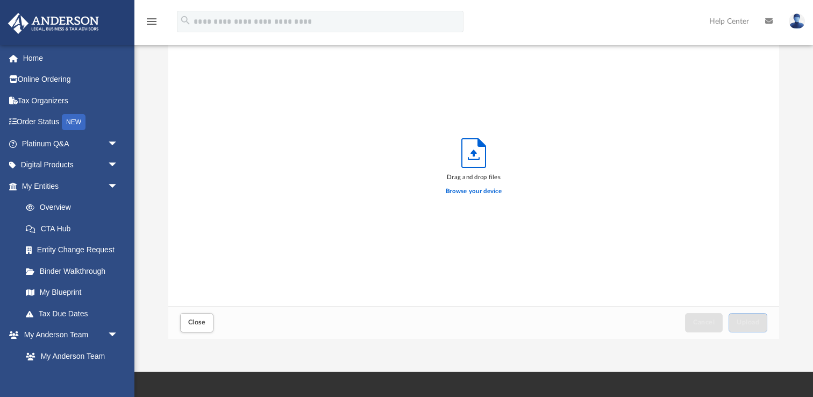
scroll to position [272, 610]
click at [480, 190] on label "Browse your device" at bounding box center [474, 191] width 56 height 10
click at [0, 0] on input "Browse your device" at bounding box center [0, 0] width 0 height 0
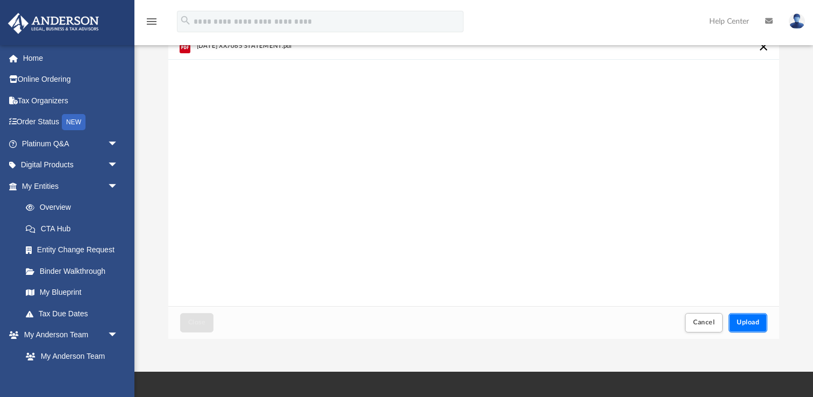
click at [756, 320] on span "Upload" at bounding box center [747, 322] width 23 height 6
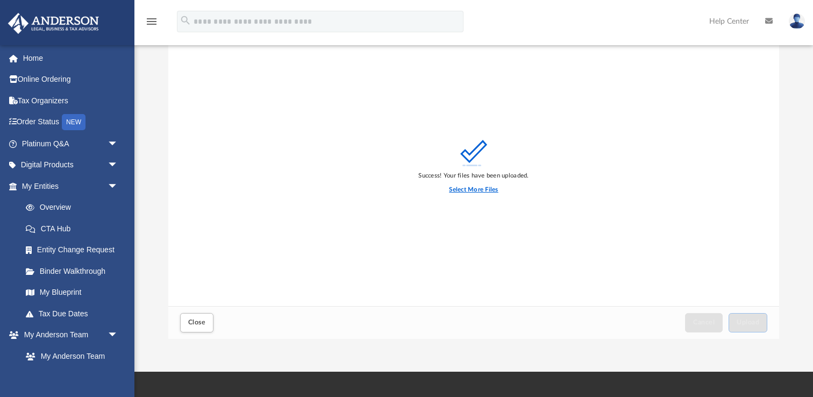
click at [490, 189] on label "Select More Files" at bounding box center [473, 190] width 49 height 10
click at [0, 0] on input "Select More Files" at bounding box center [0, 0] width 0 height 0
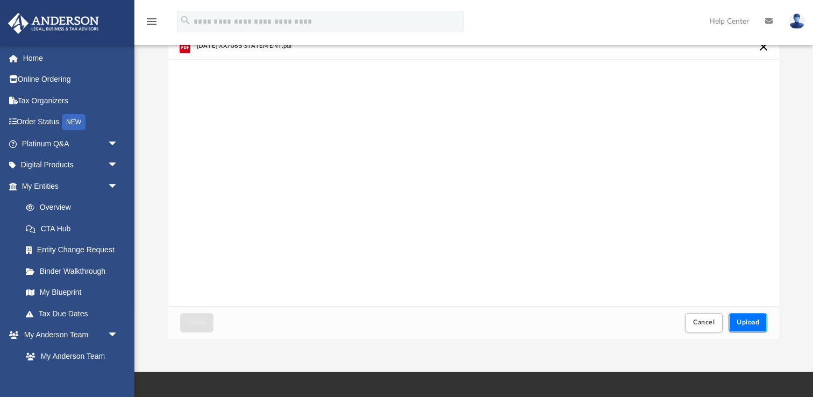
click at [755, 321] on span "Upload" at bounding box center [747, 322] width 23 height 6
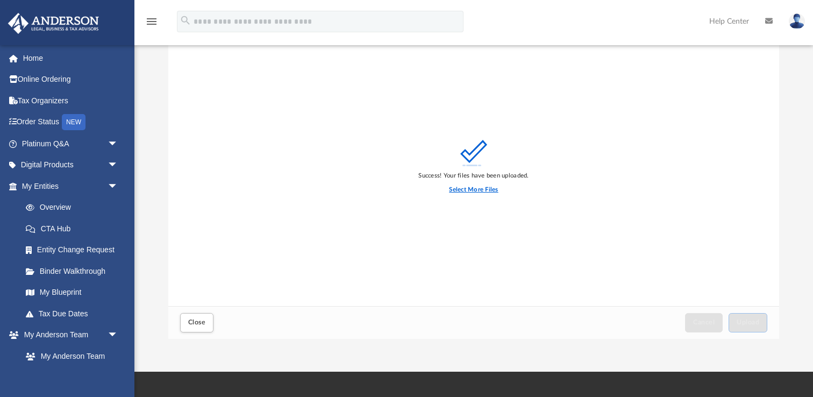
click at [482, 189] on label "Select More Files" at bounding box center [473, 190] width 49 height 10
click at [0, 0] on input "Select More Files" at bounding box center [0, 0] width 0 height 0
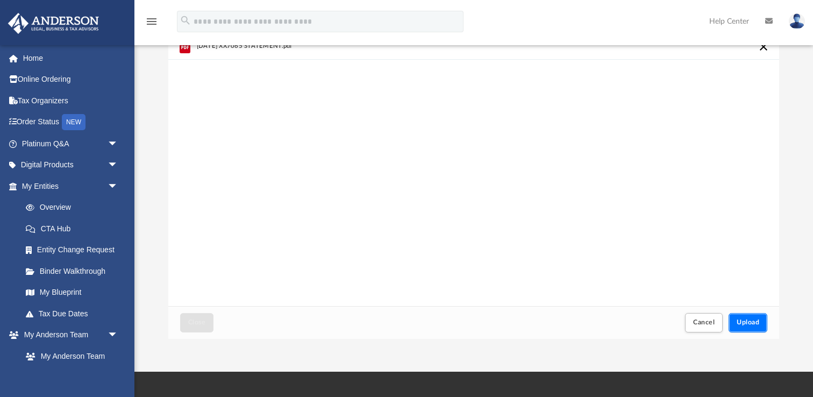
click at [756, 324] on span "Upload" at bounding box center [747, 322] width 23 height 6
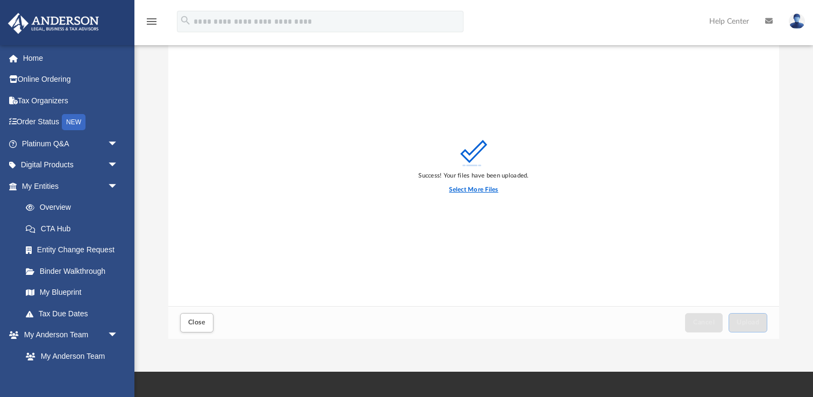
click at [465, 191] on label "Select More Files" at bounding box center [473, 190] width 49 height 10
click at [0, 0] on input "Select More Files" at bounding box center [0, 0] width 0 height 0
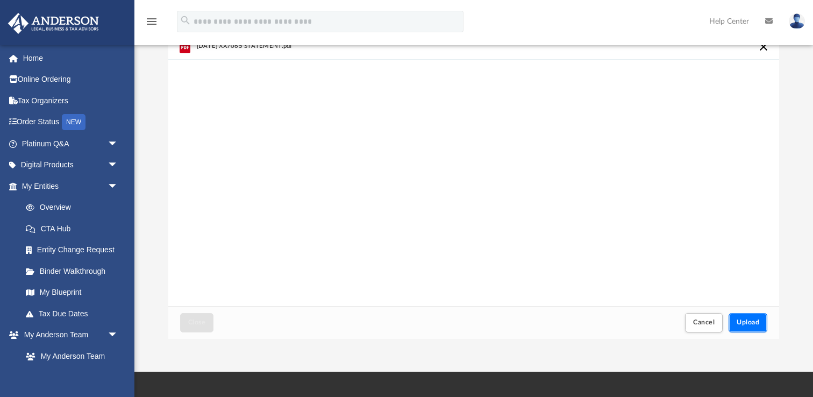
click at [752, 320] on span "Upload" at bounding box center [747, 322] width 23 height 6
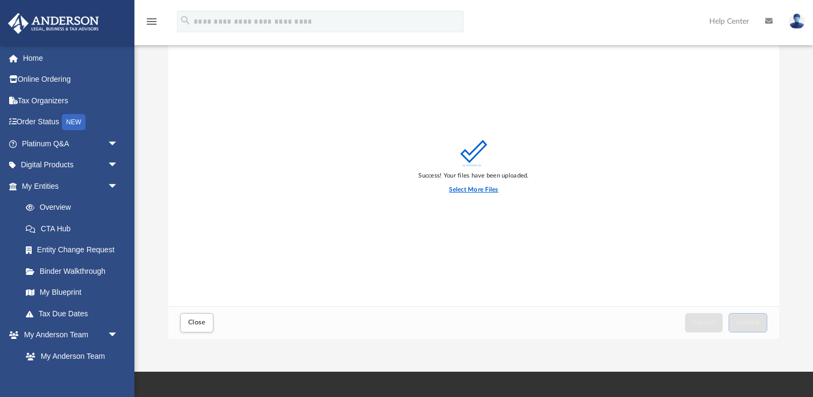
click at [465, 187] on label "Select More Files" at bounding box center [473, 190] width 49 height 10
click at [0, 0] on input "Select More Files" at bounding box center [0, 0] width 0 height 0
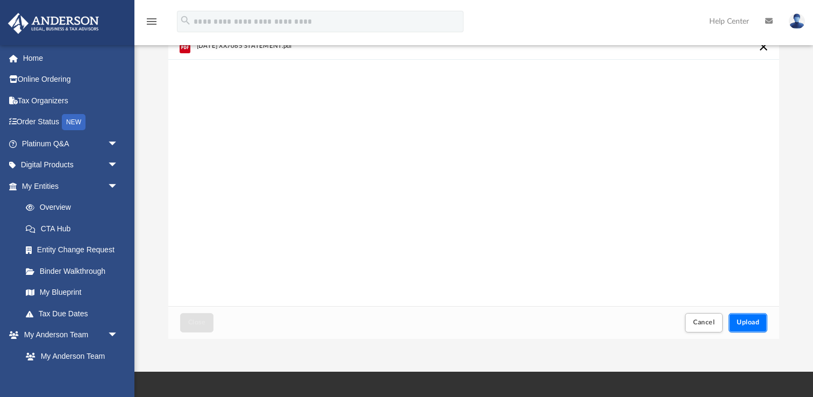
click at [755, 319] on span "Upload" at bounding box center [747, 322] width 23 height 6
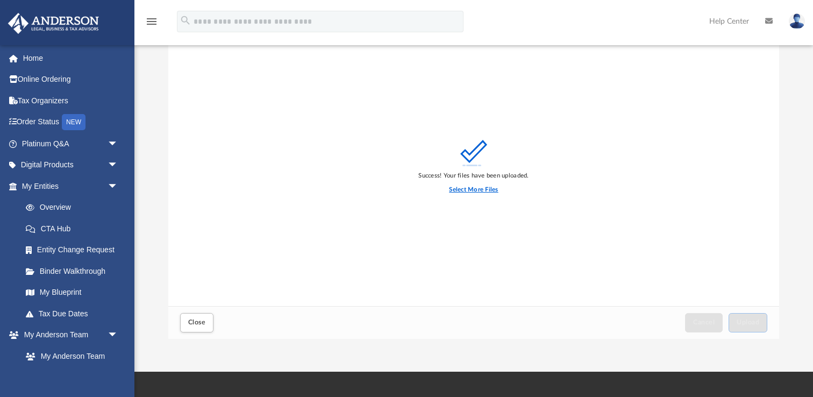
click at [455, 189] on label "Select More Files" at bounding box center [473, 190] width 49 height 10
click at [0, 0] on input "Select More Files" at bounding box center [0, 0] width 0 height 0
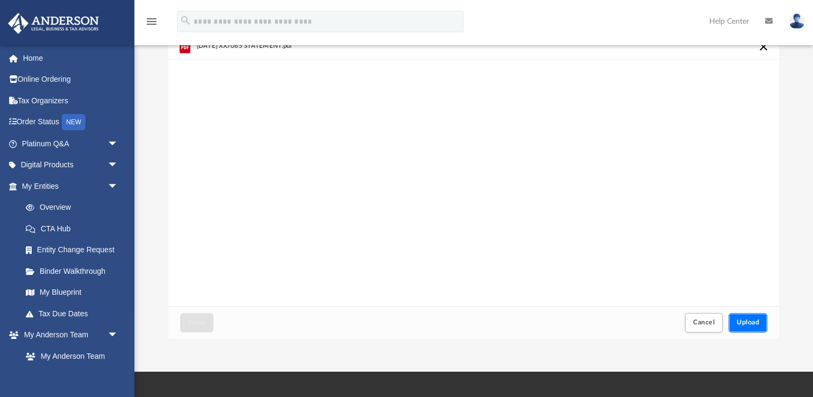
click at [752, 320] on span "Upload" at bounding box center [747, 322] width 23 height 6
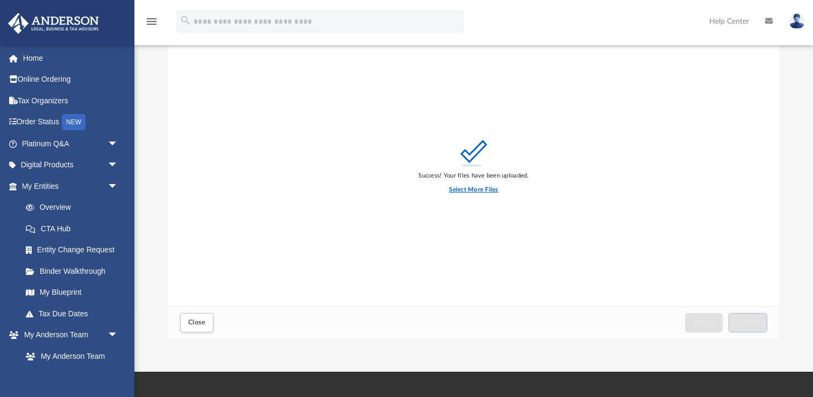
click at [469, 190] on label "Select More Files" at bounding box center [473, 190] width 49 height 10
click at [0, 0] on input "Select More Files" at bounding box center [0, 0] width 0 height 0
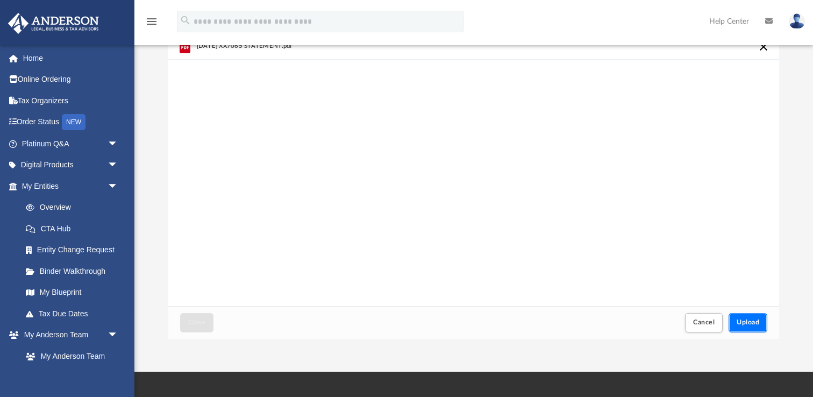
click at [744, 319] on span "Upload" at bounding box center [747, 322] width 23 height 6
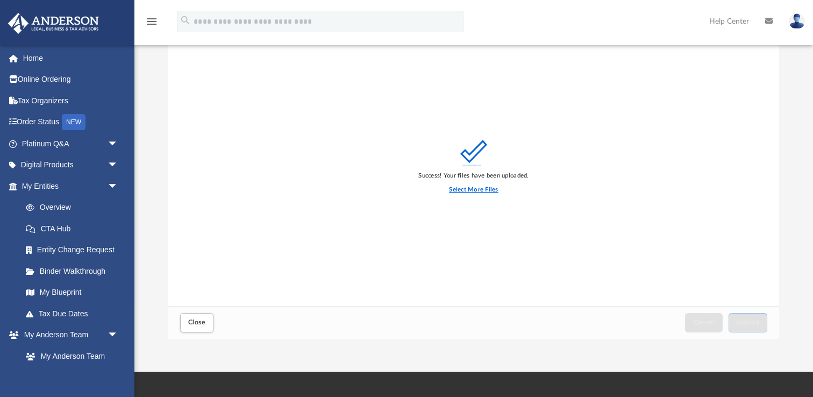
click at [479, 187] on label "Select More Files" at bounding box center [473, 190] width 49 height 10
click at [0, 0] on input "Select More Files" at bounding box center [0, 0] width 0 height 0
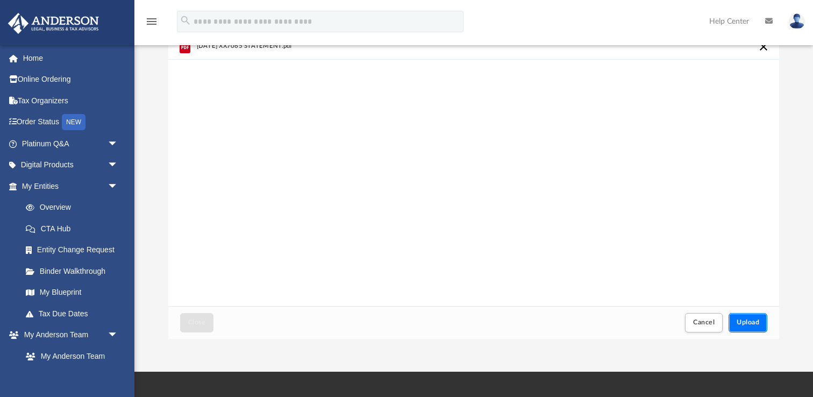
click at [749, 324] on span "Upload" at bounding box center [747, 322] width 23 height 6
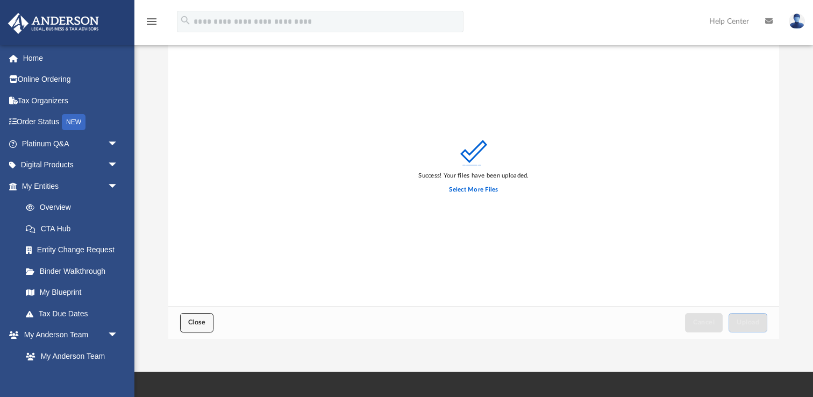
click at [194, 321] on span "Close" at bounding box center [196, 322] width 17 height 6
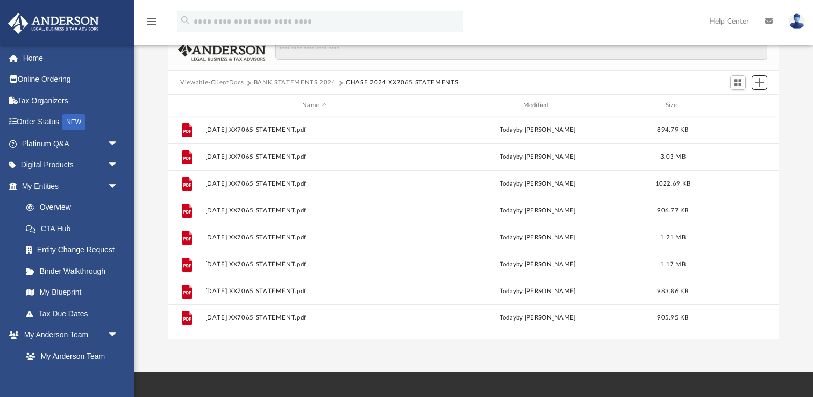
scroll to position [244, 610]
click at [306, 81] on button "BANK STATEMENTS 2024" at bounding box center [295, 83] width 82 height 10
